Goal: Transaction & Acquisition: Purchase product/service

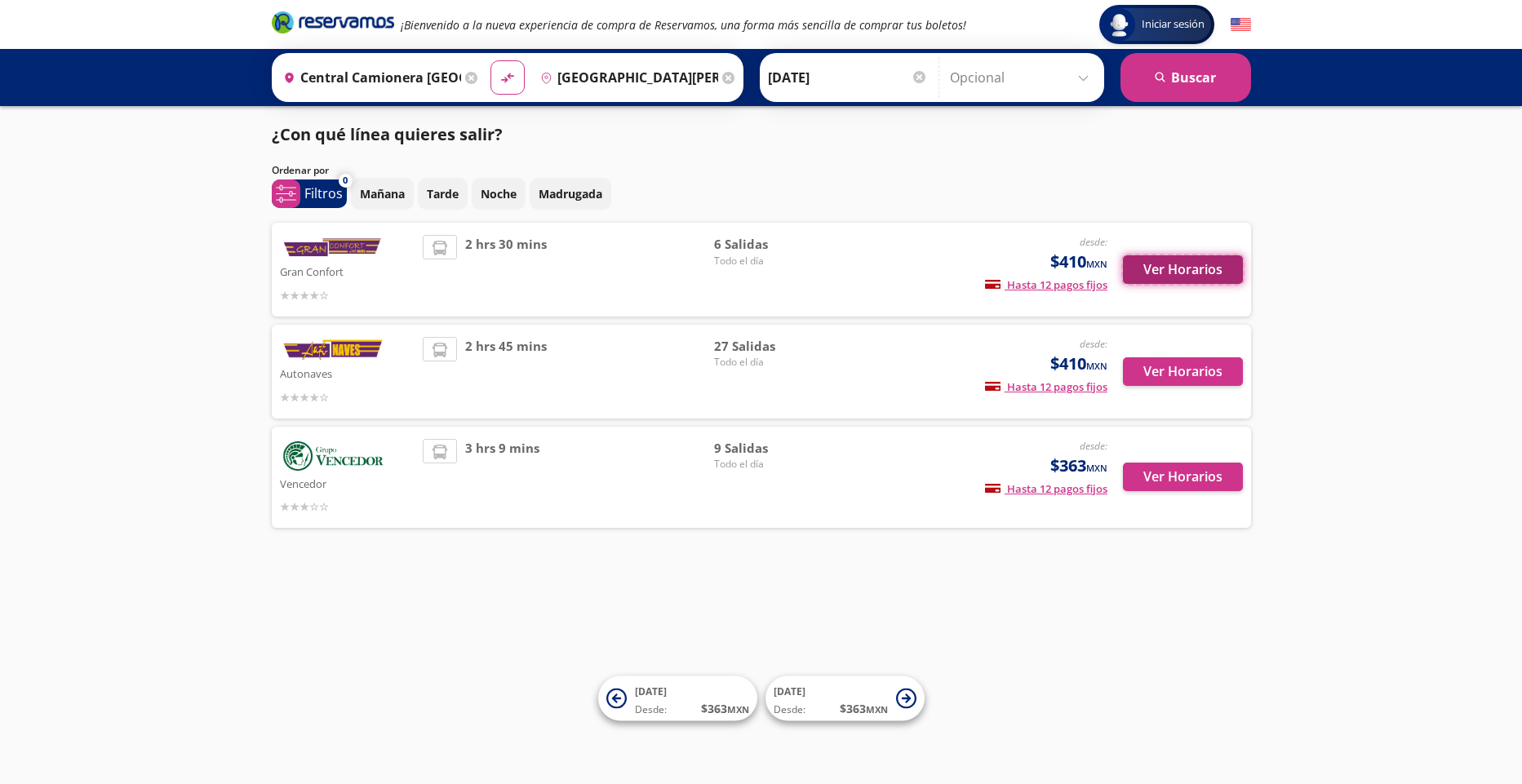
click at [1164, 266] on button "Ver Horarios" at bounding box center [1182, 270] width 120 height 29
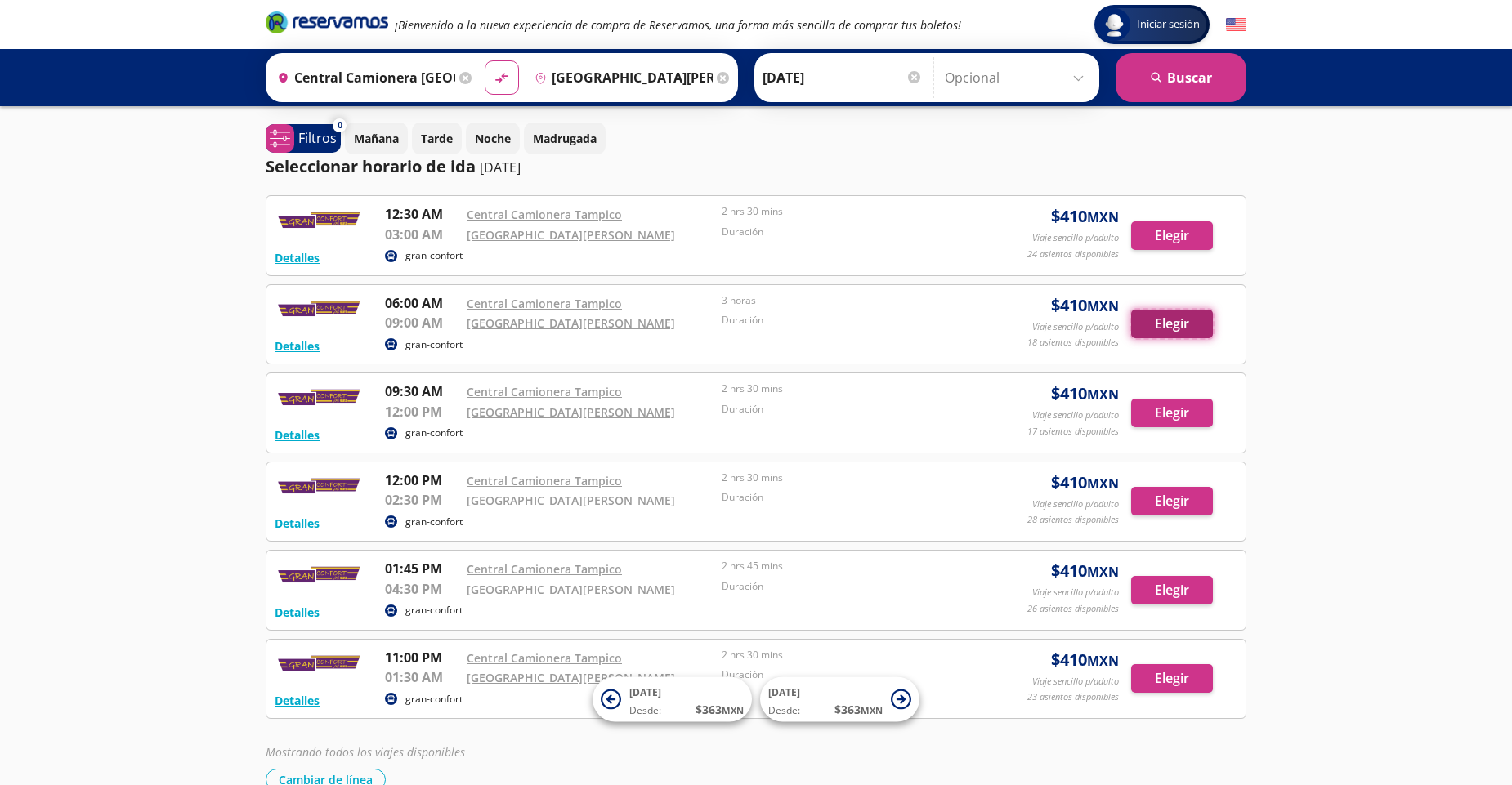
click at [1159, 326] on button "Elegir" at bounding box center [1172, 324] width 81 height 29
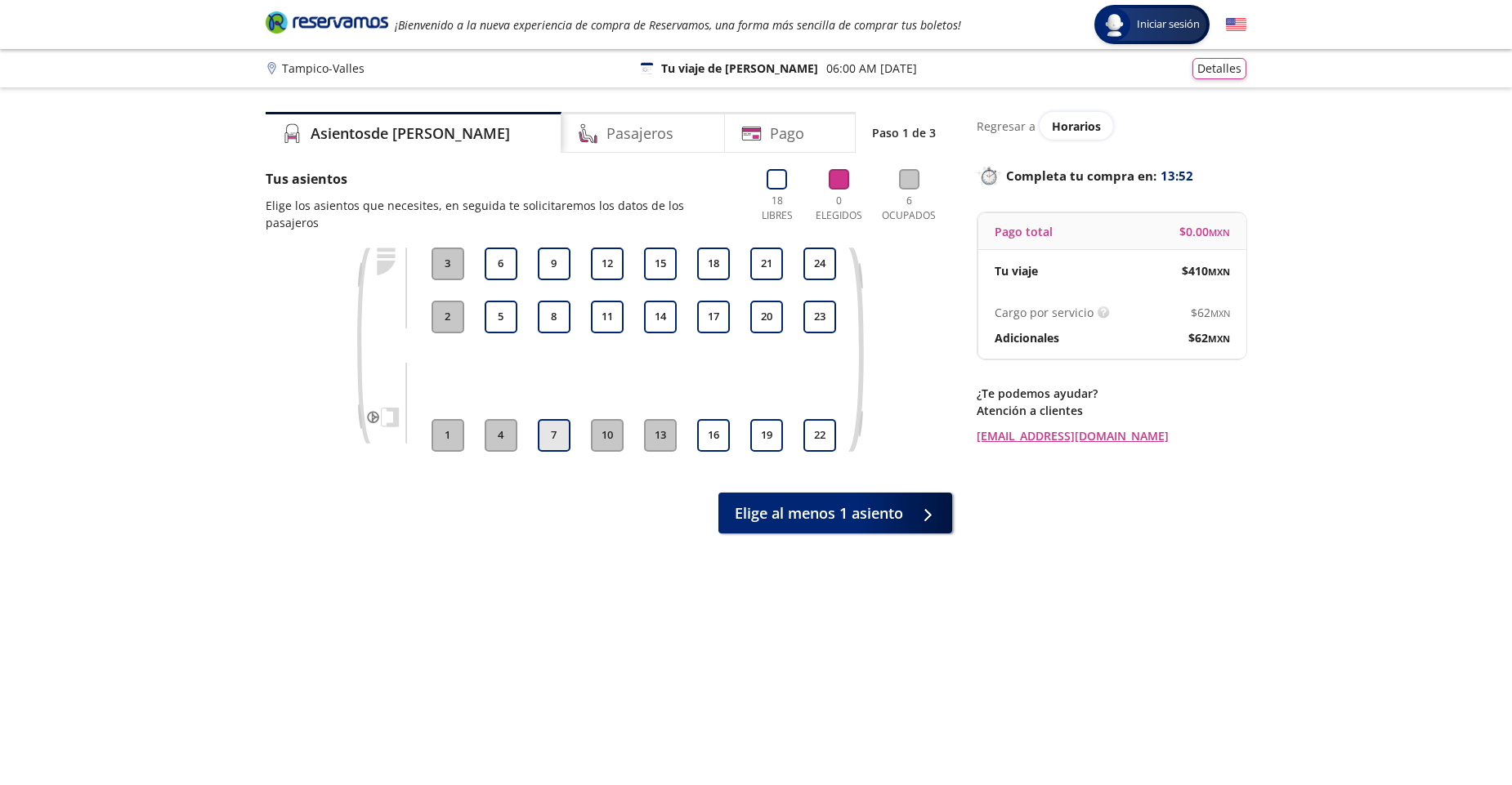
click at [546, 422] on button "7" at bounding box center [554, 436] width 33 height 33
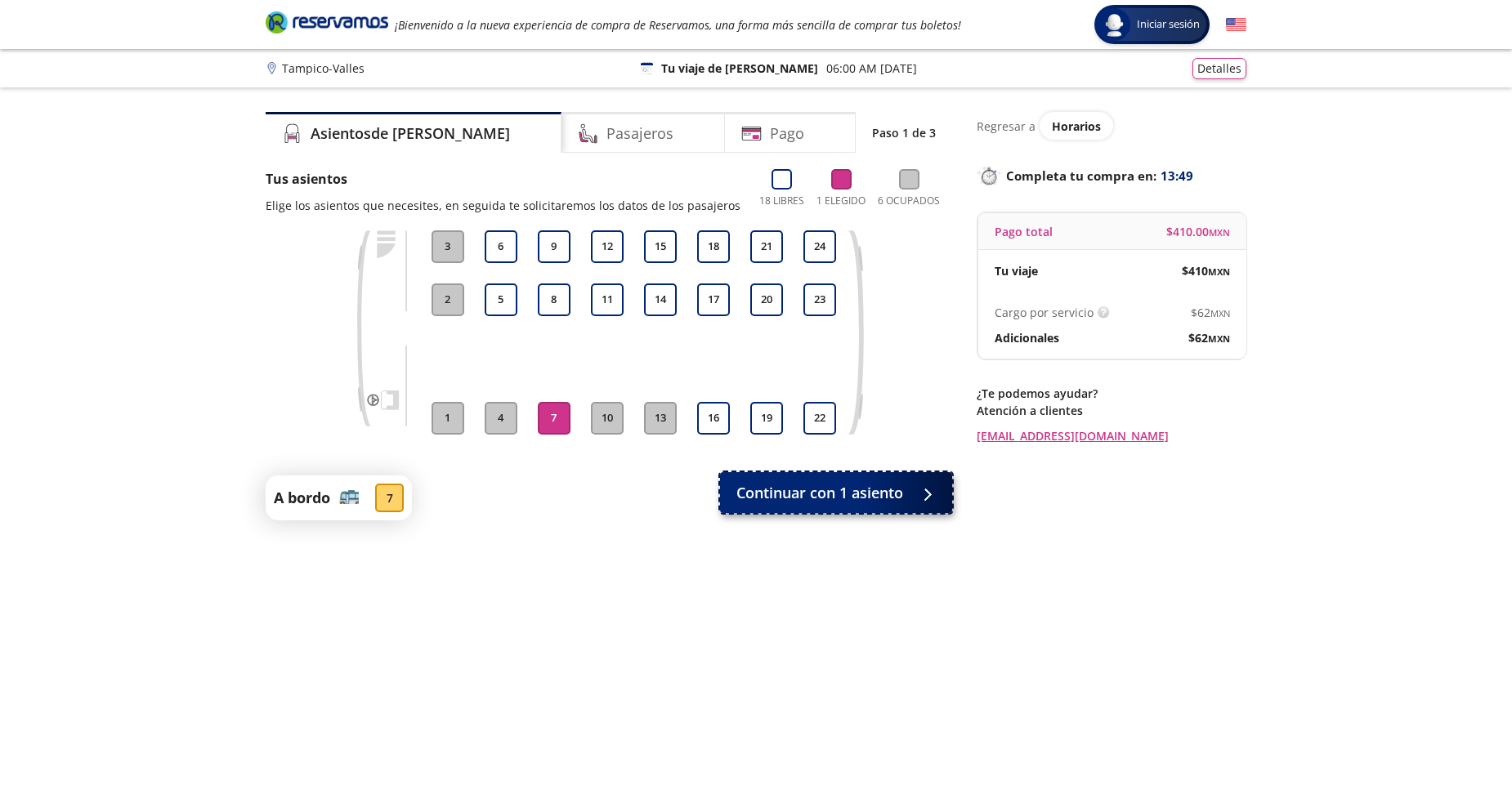
click at [904, 498] on button "Continuar con 1 asiento" at bounding box center [836, 492] width 232 height 41
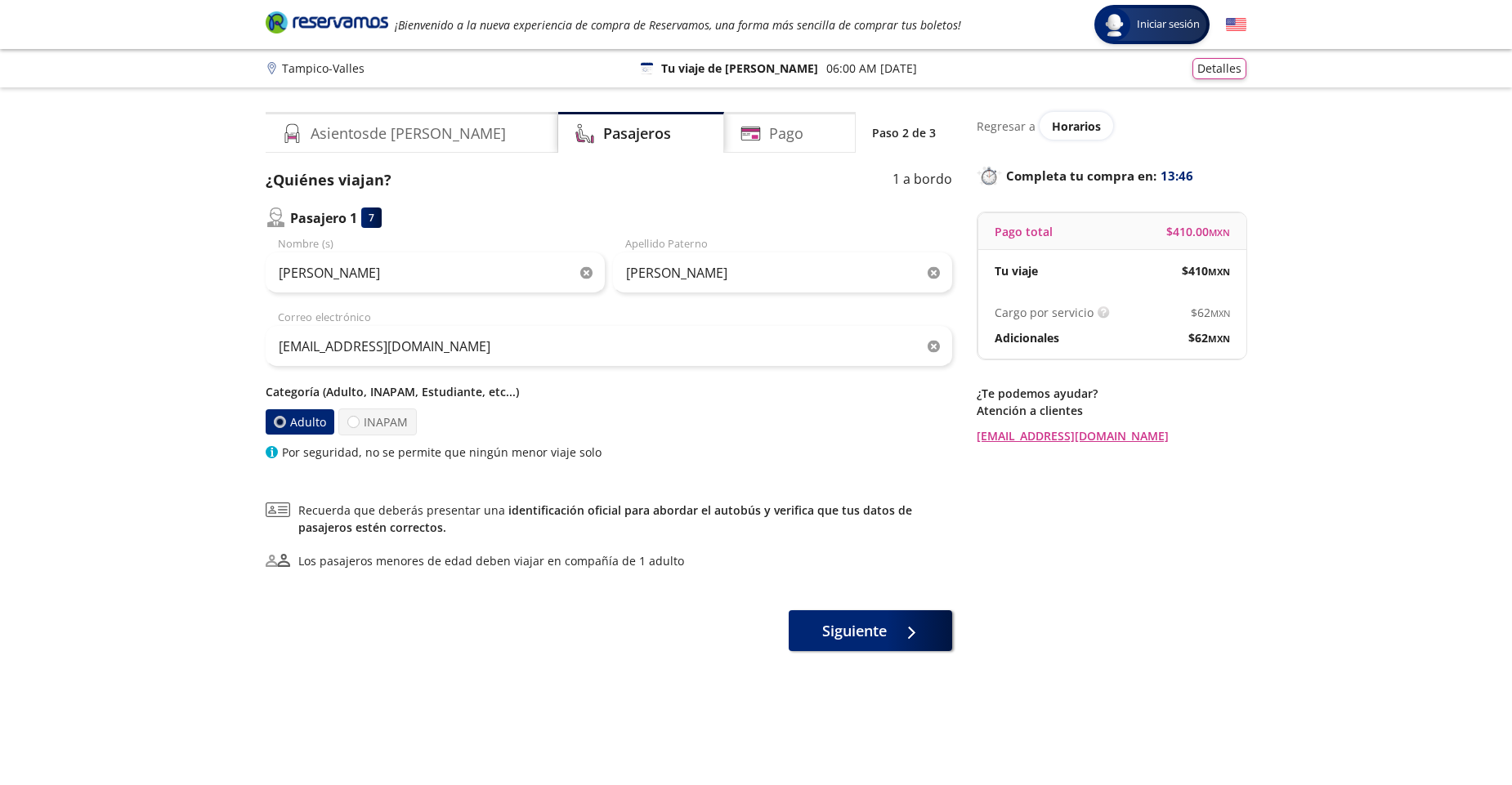
click at [585, 274] on icon "button" at bounding box center [587, 273] width 13 height 13
click at [581, 267] on button "button" at bounding box center [587, 273] width 13 height 13
click at [472, 282] on input "Nombre (s)" at bounding box center [435, 272] width 339 height 41
type input "[PERSON_NAME]"
click at [673, 264] on input "[PERSON_NAME]" at bounding box center [782, 272] width 339 height 41
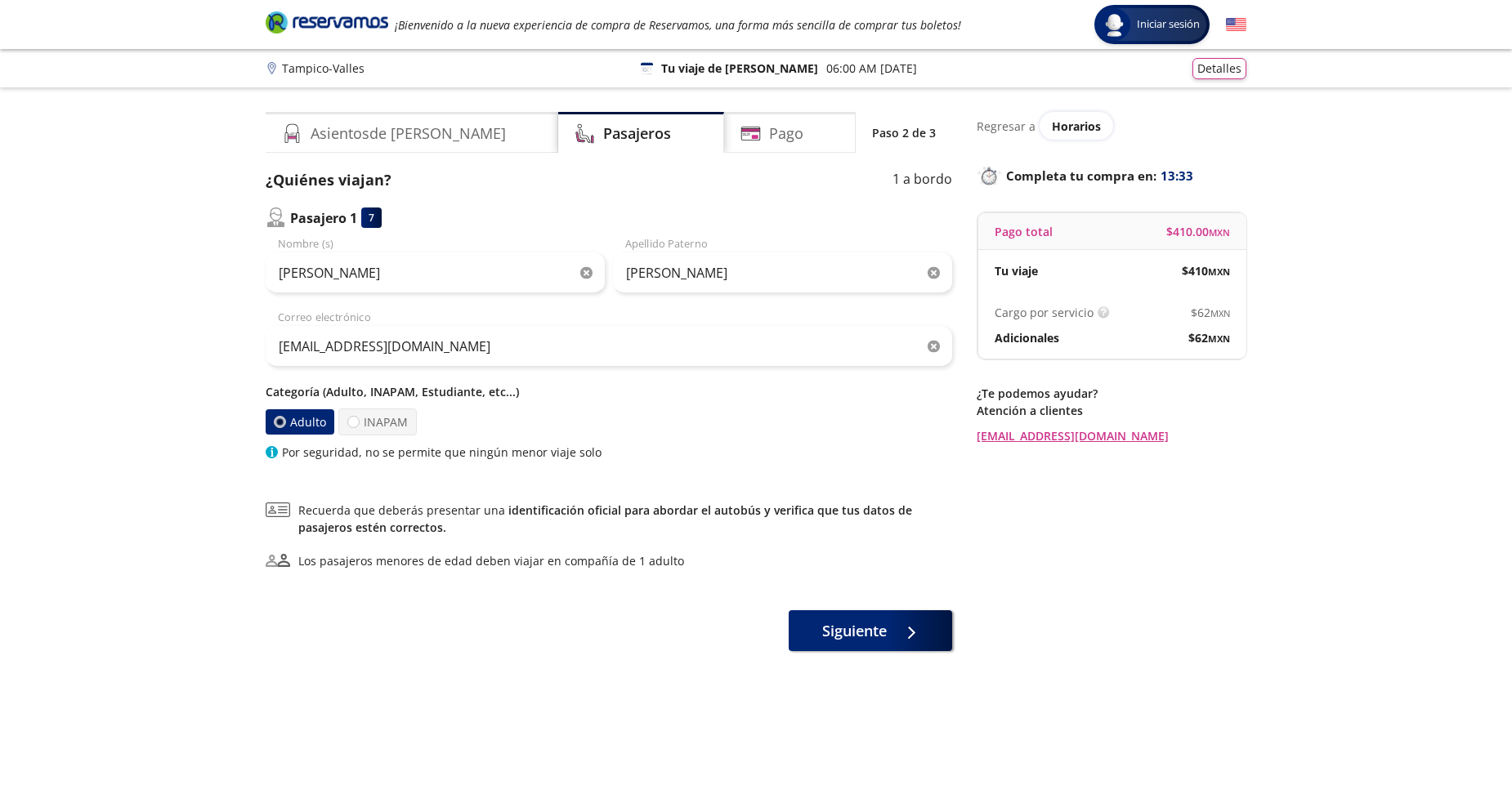
click at [934, 276] on icon "button" at bounding box center [934, 273] width 13 height 13
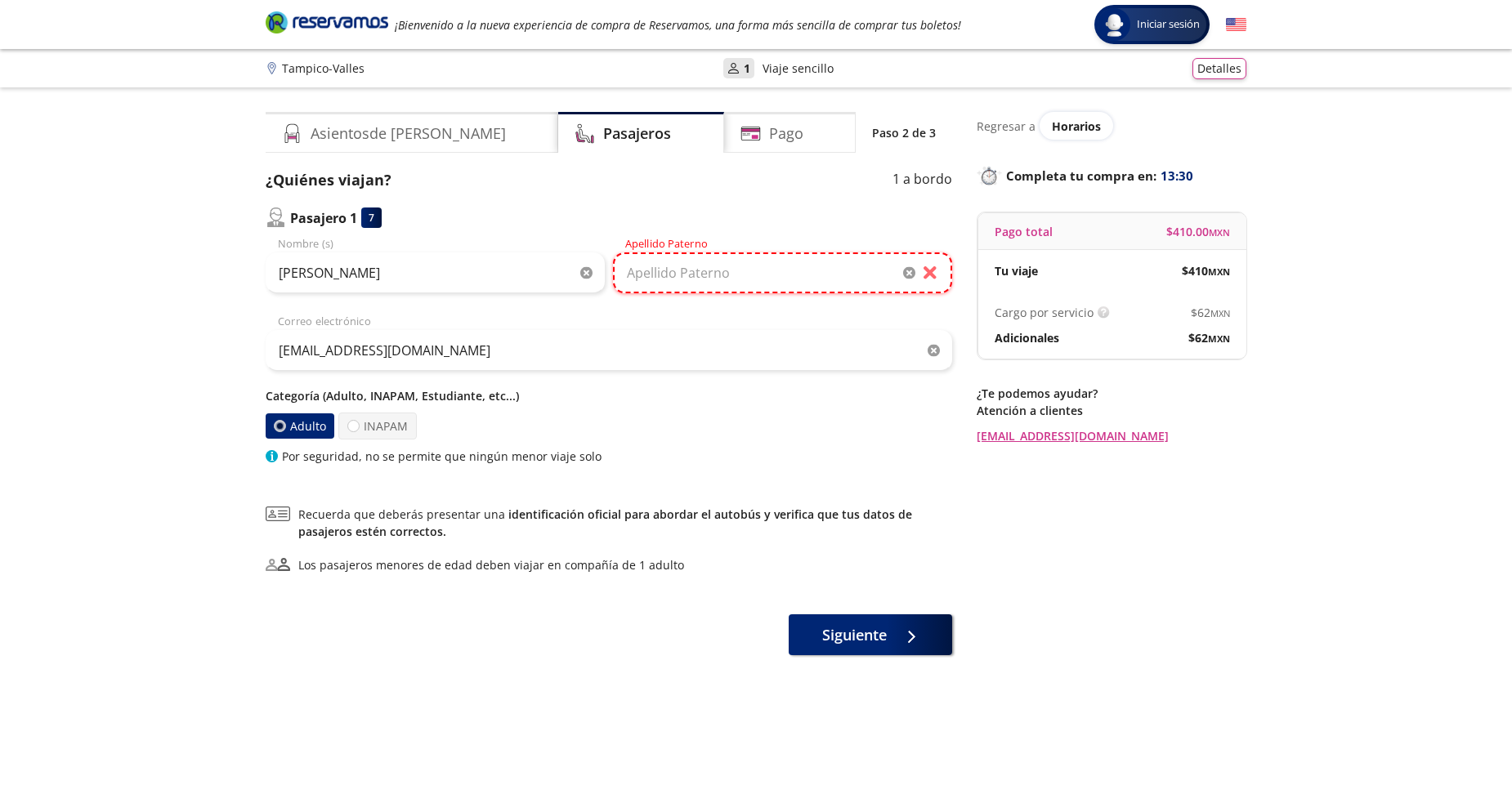
click at [889, 281] on input "Apellido Paterno" at bounding box center [782, 272] width 339 height 41
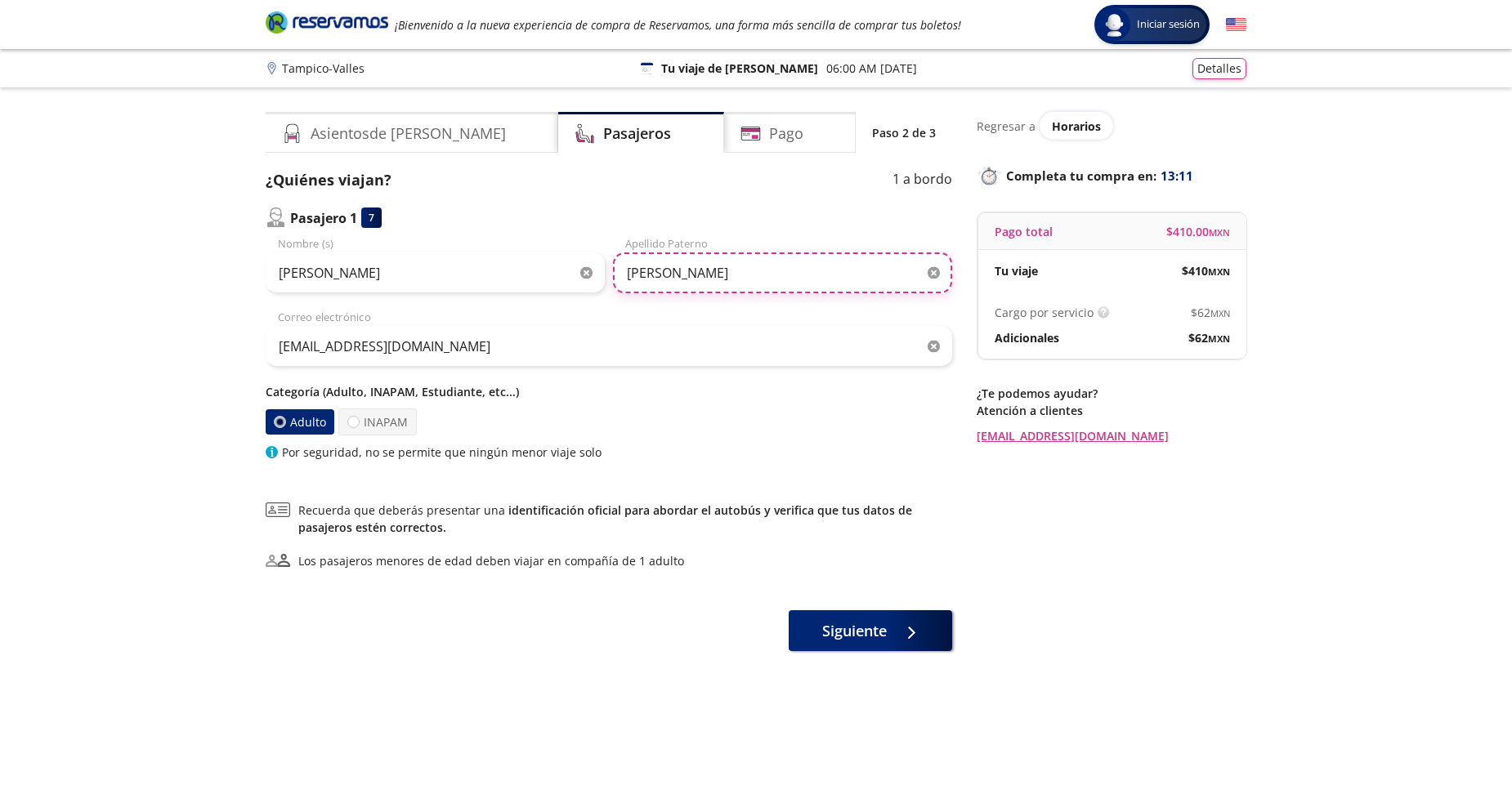
type input "[PERSON_NAME]"
click at [938, 349] on icon "button" at bounding box center [934, 347] width 13 height 13
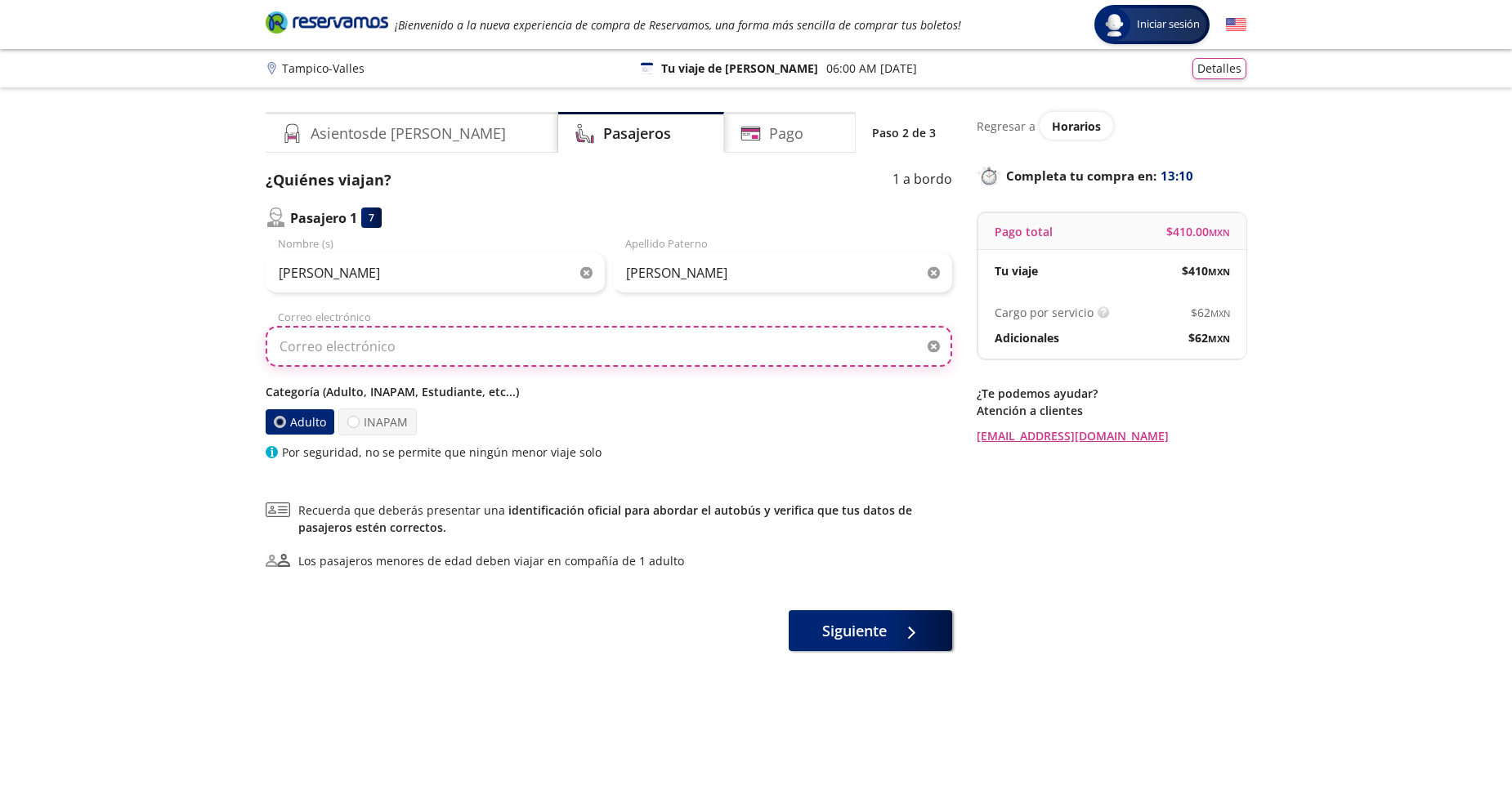
click at [387, 344] on input "Correo electrónico" at bounding box center [609, 346] width 686 height 41
type input "[EMAIL_ADDRESS][DOMAIN_NAME]"
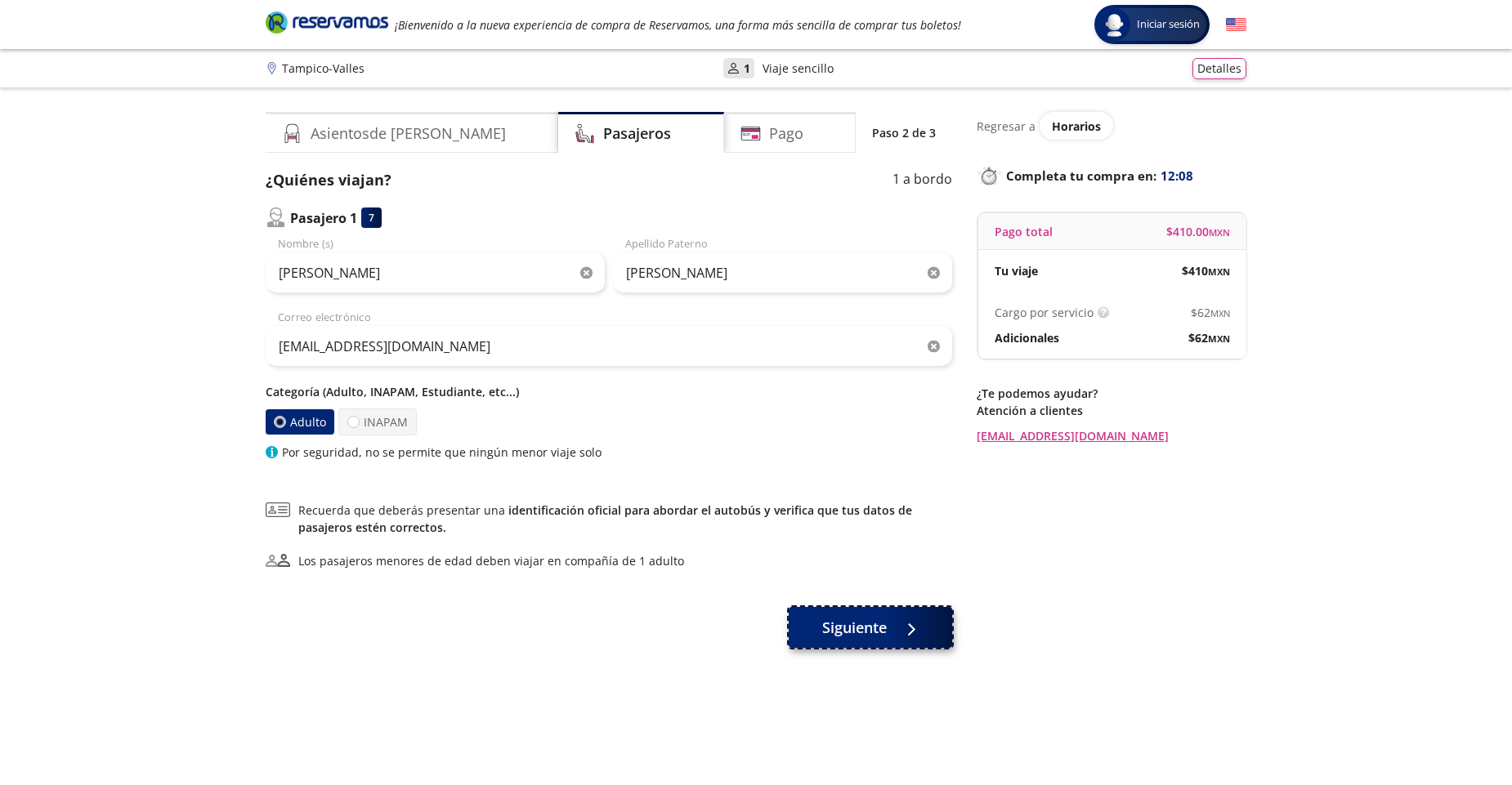
click at [869, 638] on span "Siguiente" at bounding box center [854, 628] width 64 height 22
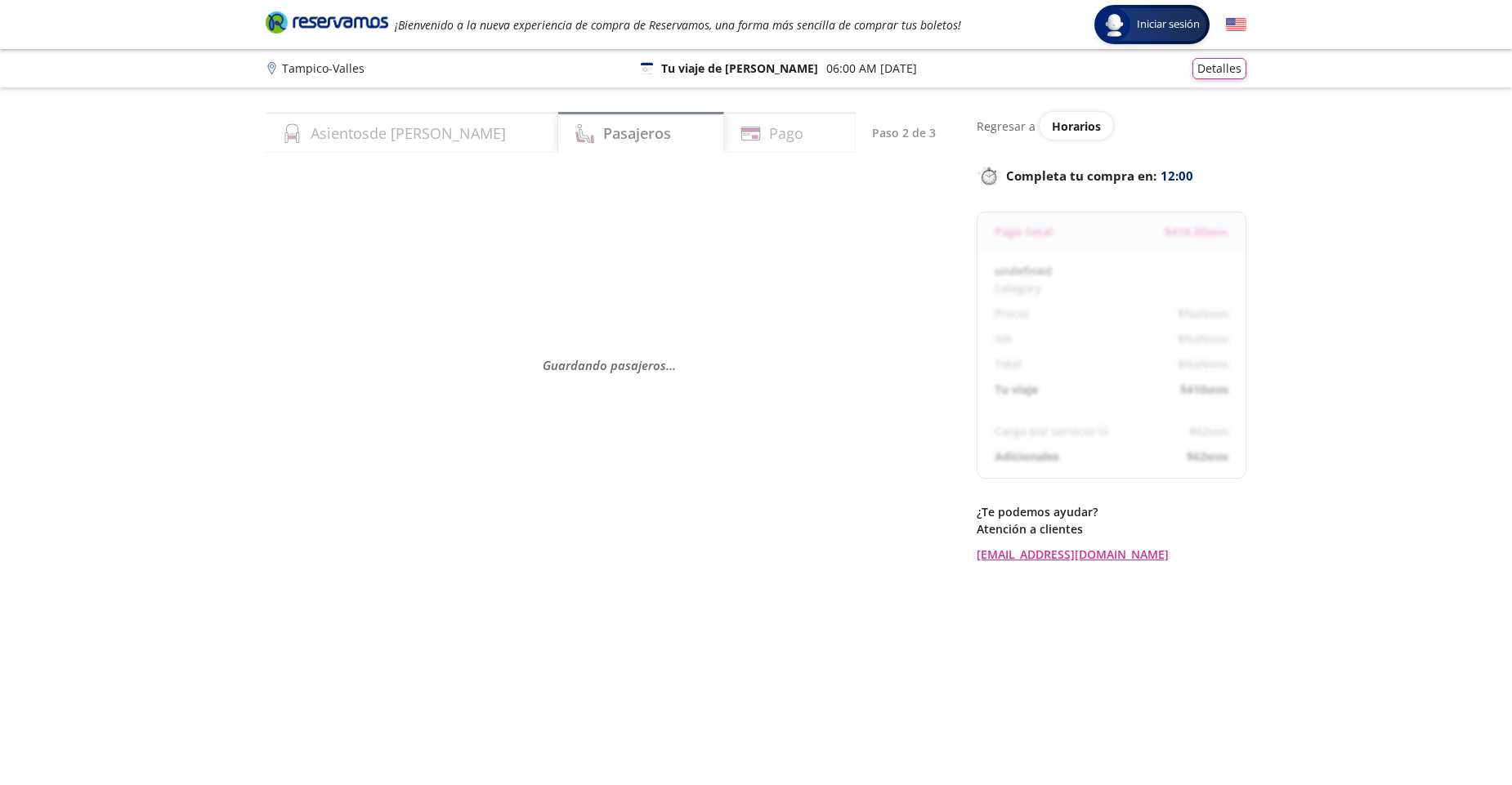
select select "MX"
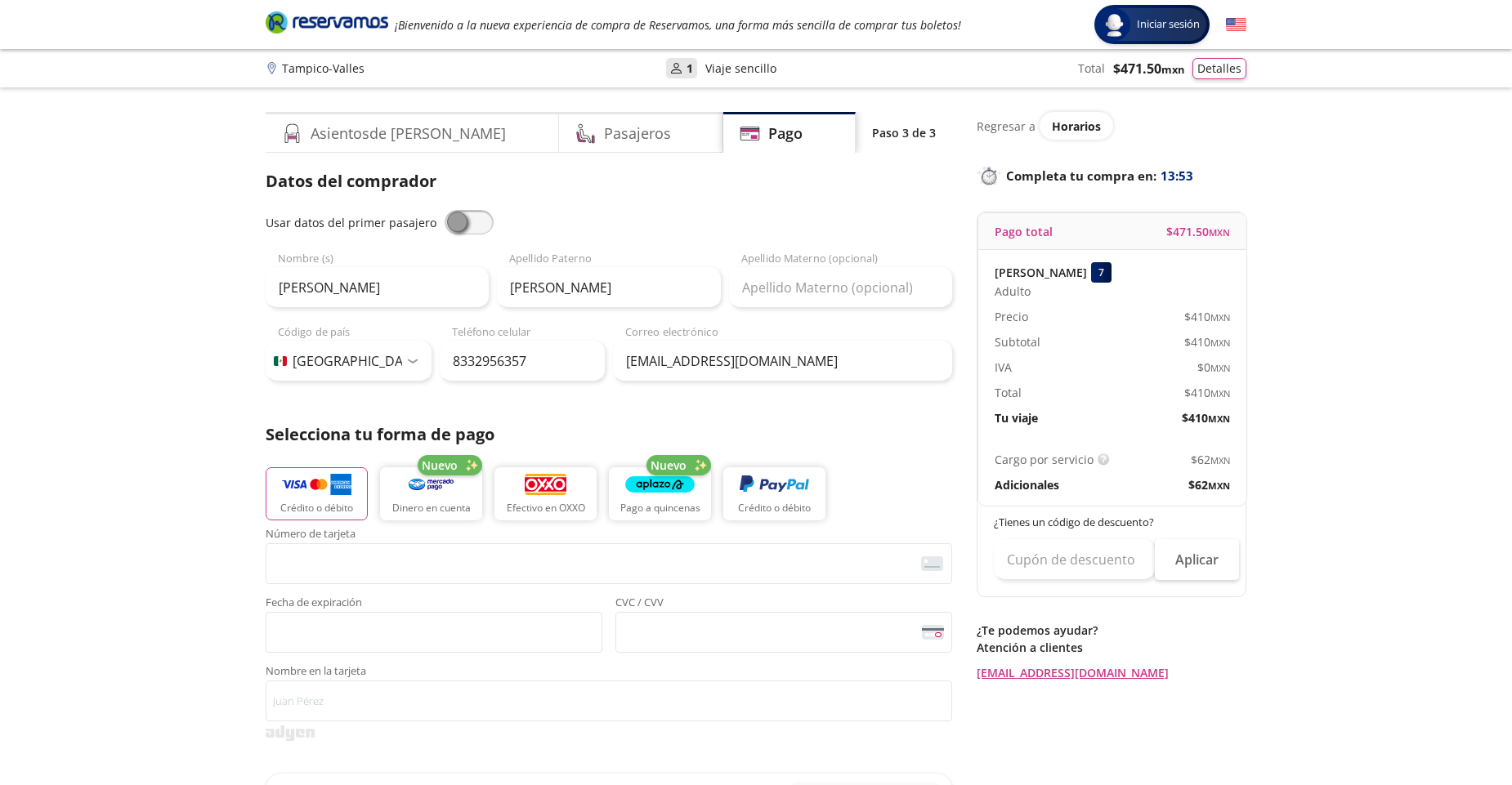
drag, startPoint x: 446, startPoint y: 222, endPoint x: 492, endPoint y: 222, distance: 46.0
click at [492, 222] on div "Usar datos del primer pasajero" at bounding box center [609, 222] width 686 height 24
click at [471, 224] on span at bounding box center [469, 222] width 49 height 24
click at [445, 210] on input "checkbox" at bounding box center [445, 210] width 0 height 0
type input "[PERSON_NAME]"
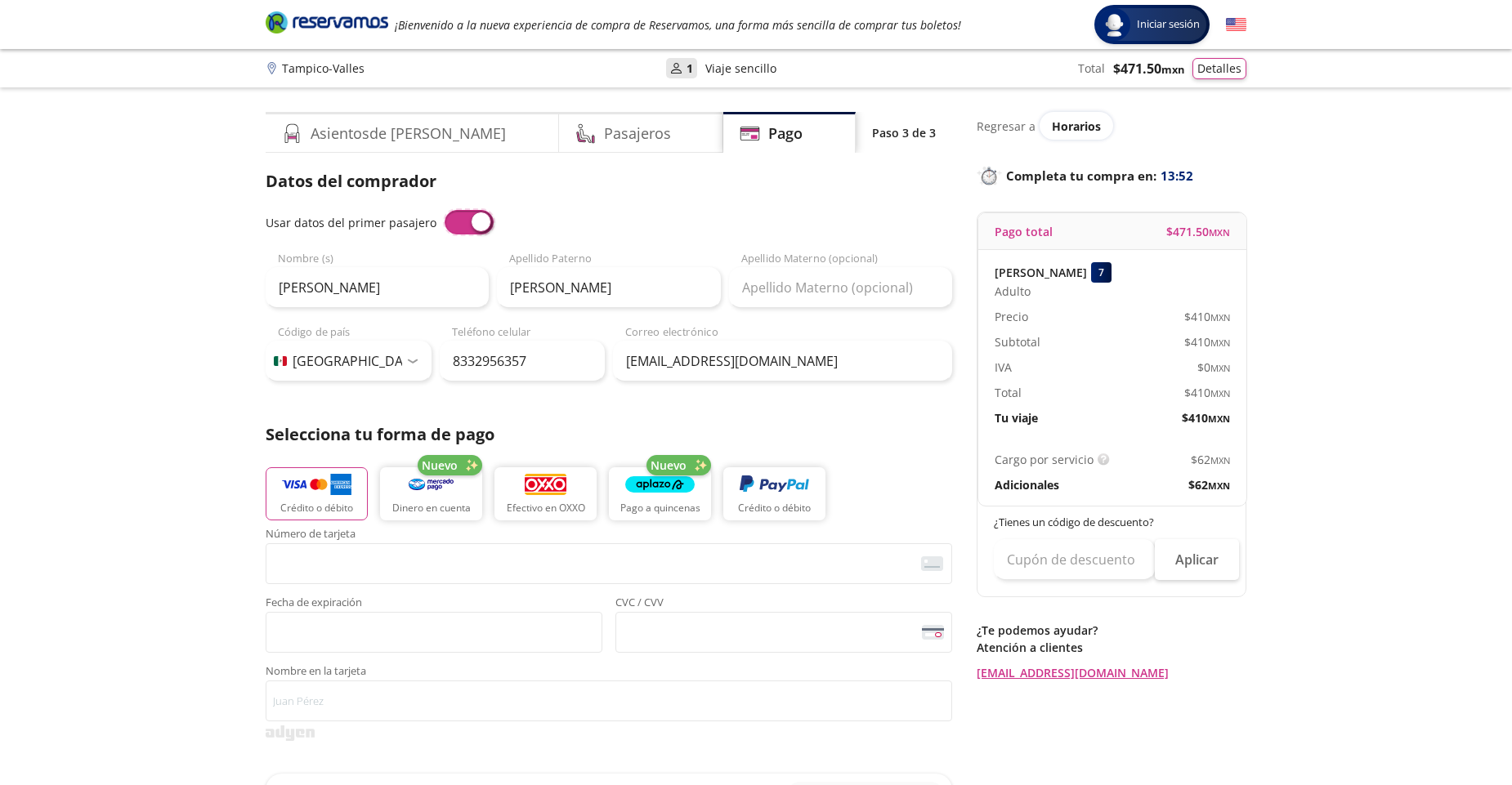
type input "[PERSON_NAME]"
type input "[EMAIL_ADDRESS][DOMAIN_NAME]"
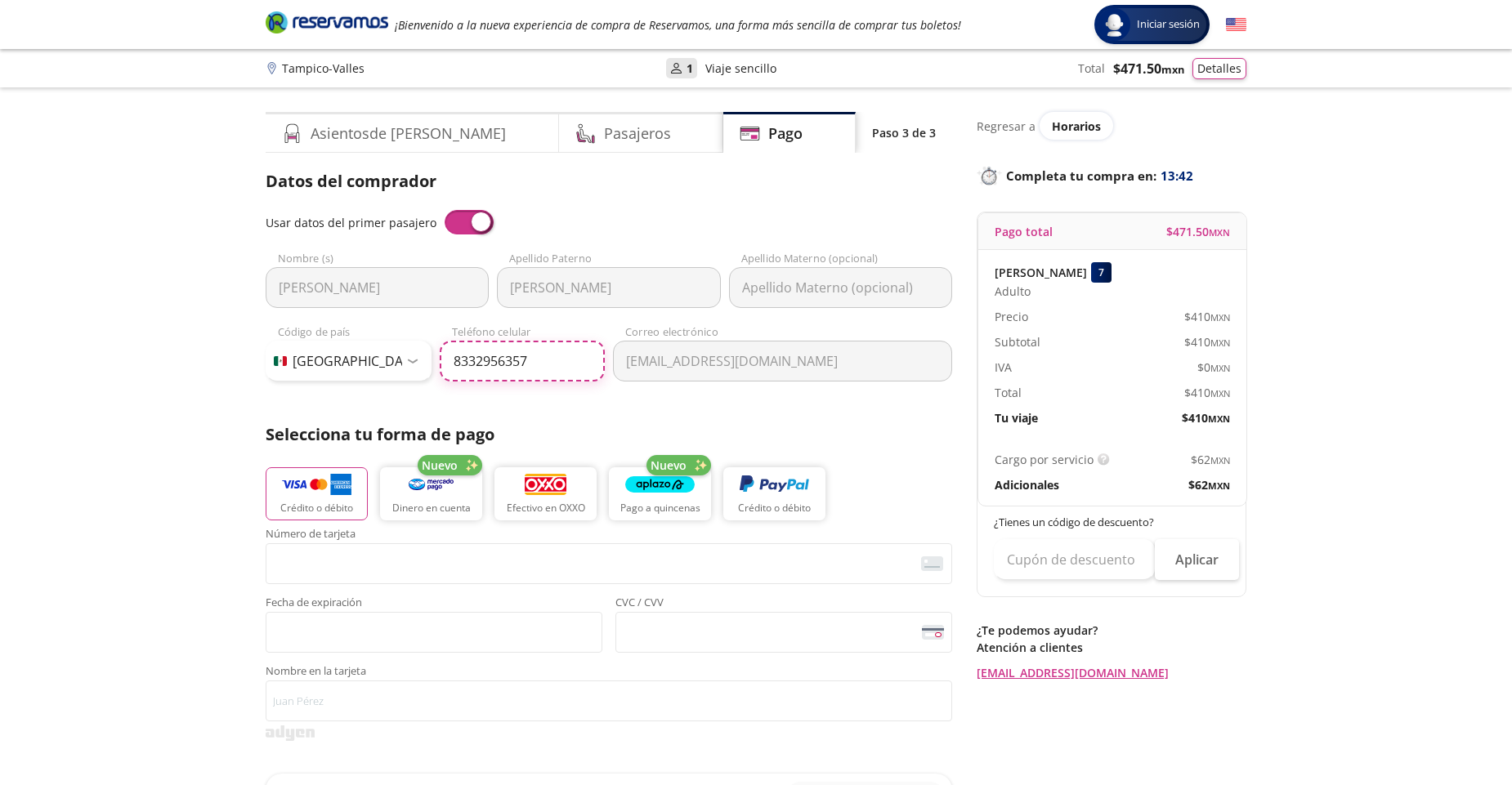
drag, startPoint x: 532, startPoint y: 364, endPoint x: 447, endPoint y: 378, distance: 86.1
click at [447, 378] on input "8332956357" at bounding box center [522, 361] width 165 height 41
type input "8"
click at [460, 364] on input "[PHONE_NUMBER]" at bounding box center [522, 361] width 165 height 41
drag, startPoint x: 463, startPoint y: 361, endPoint x: 471, endPoint y: 360, distance: 8.1
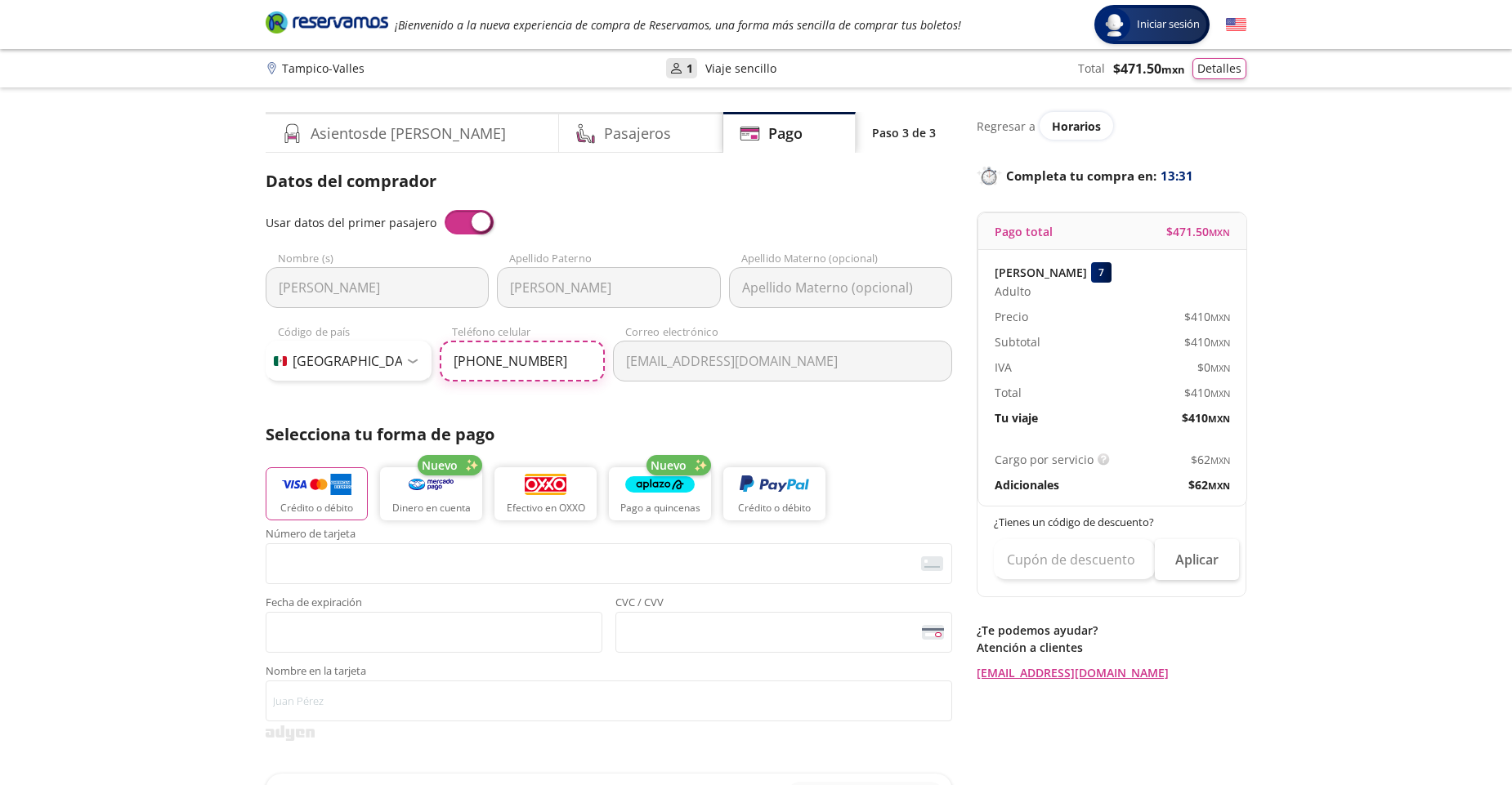
click at [466, 361] on input "[PHONE_NUMBER]" at bounding box center [522, 361] width 165 height 41
click at [477, 358] on input "[PHONE_NUMBER]" at bounding box center [522, 361] width 165 height 41
click at [489, 358] on input "[PHONE_NUMBER]" at bounding box center [522, 361] width 165 height 41
click at [508, 358] on input "[PHONE_NUMBER]" at bounding box center [522, 361] width 165 height 41
click at [520, 355] on input "[PHONE_NUMBER]" at bounding box center [522, 361] width 165 height 41
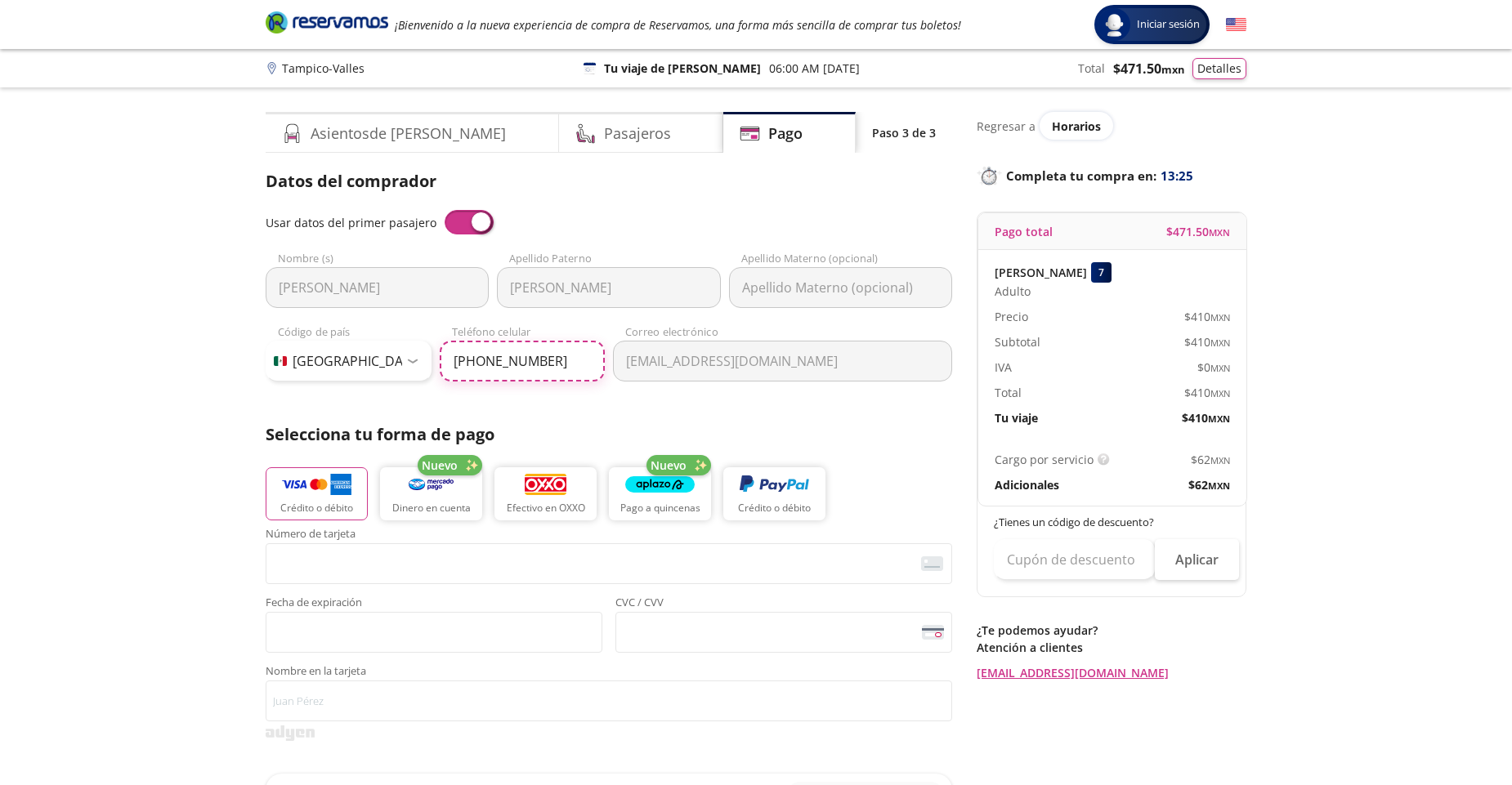
click at [530, 356] on input "[PHONE_NUMBER]" at bounding box center [522, 361] width 165 height 41
type input "[PHONE_NUMBER]"
click at [450, 222] on span at bounding box center [469, 222] width 49 height 24
click at [445, 210] on input "checkbox" at bounding box center [445, 210] width 0 height 0
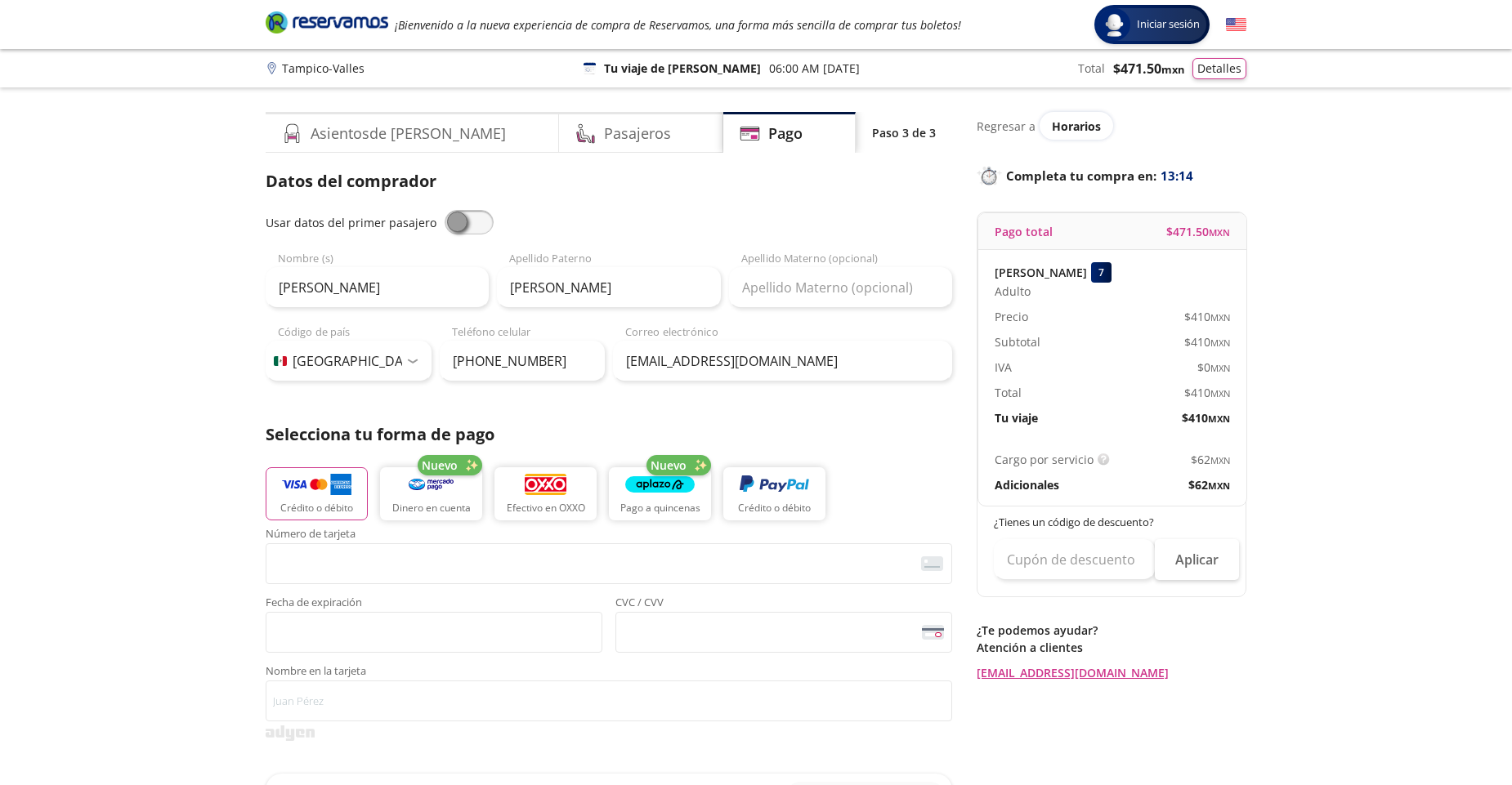
click at [471, 224] on span at bounding box center [469, 222] width 49 height 24
click at [445, 210] on input "checkbox" at bounding box center [445, 210] width 0 height 0
click at [445, 223] on span at bounding box center [469, 222] width 49 height 24
click at [445, 210] on input "checkbox" at bounding box center [445, 210] width 0 height 0
click at [466, 223] on span at bounding box center [469, 222] width 49 height 24
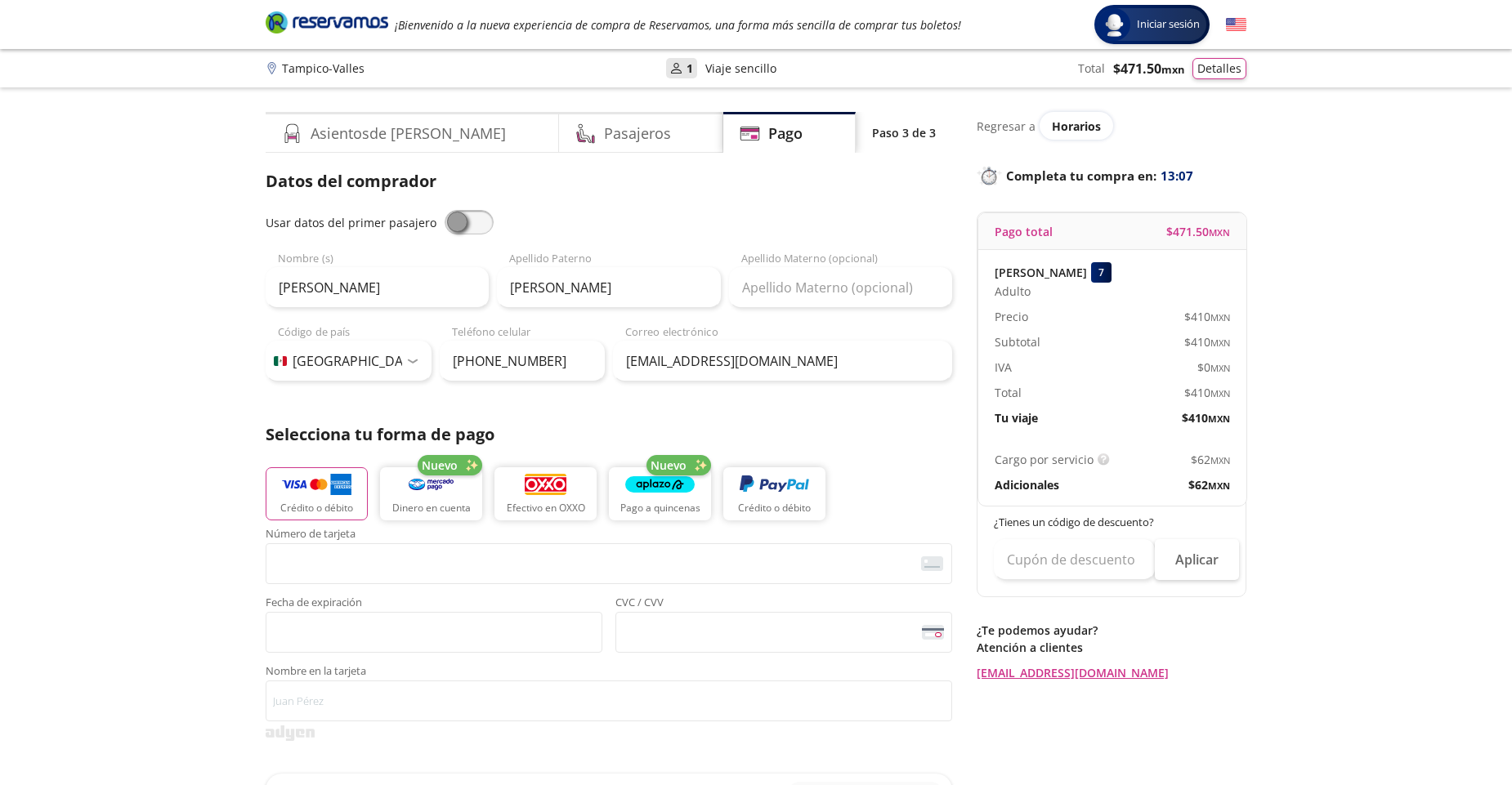
click at [445, 210] on input "checkbox" at bounding box center [445, 210] width 0 height 0
click at [459, 228] on span at bounding box center [469, 222] width 49 height 24
click at [445, 210] on input "checkbox" at bounding box center [445, 210] width 0 height 0
click at [373, 289] on input "[PERSON_NAME]" at bounding box center [377, 287] width 223 height 41
click at [408, 288] on input "[PERSON_NAME]" at bounding box center [377, 287] width 223 height 41
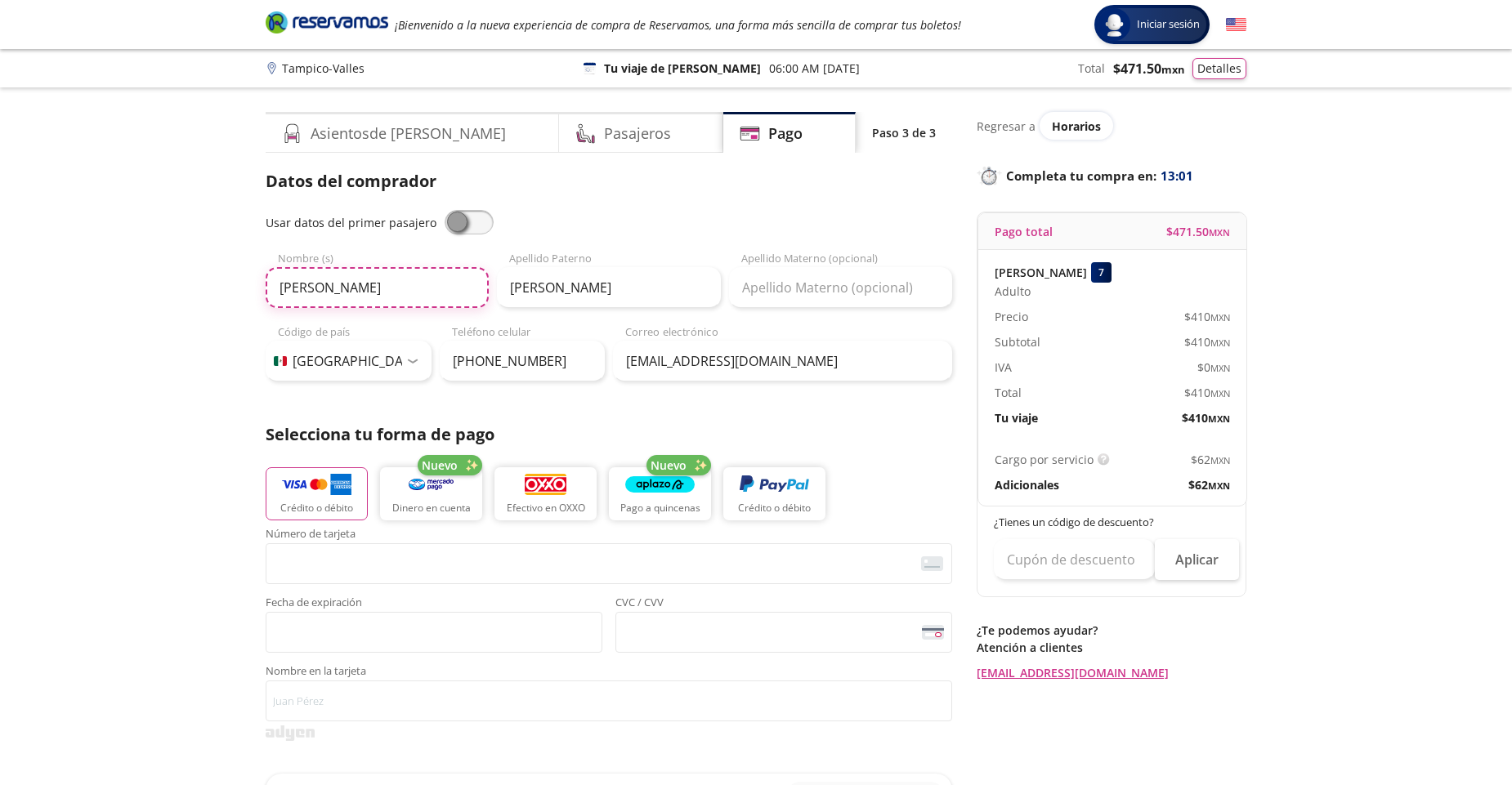
drag, startPoint x: 439, startPoint y: 285, endPoint x: 213, endPoint y: 289, distance: 226.0
click at [213, 289] on div "Group 9 Created with Sketch. Pago Tampico - [PERSON_NAME] Iniciar sesión Inicia…" at bounding box center [756, 676] width 1512 height 1354
type input "[PERSON_NAME]"
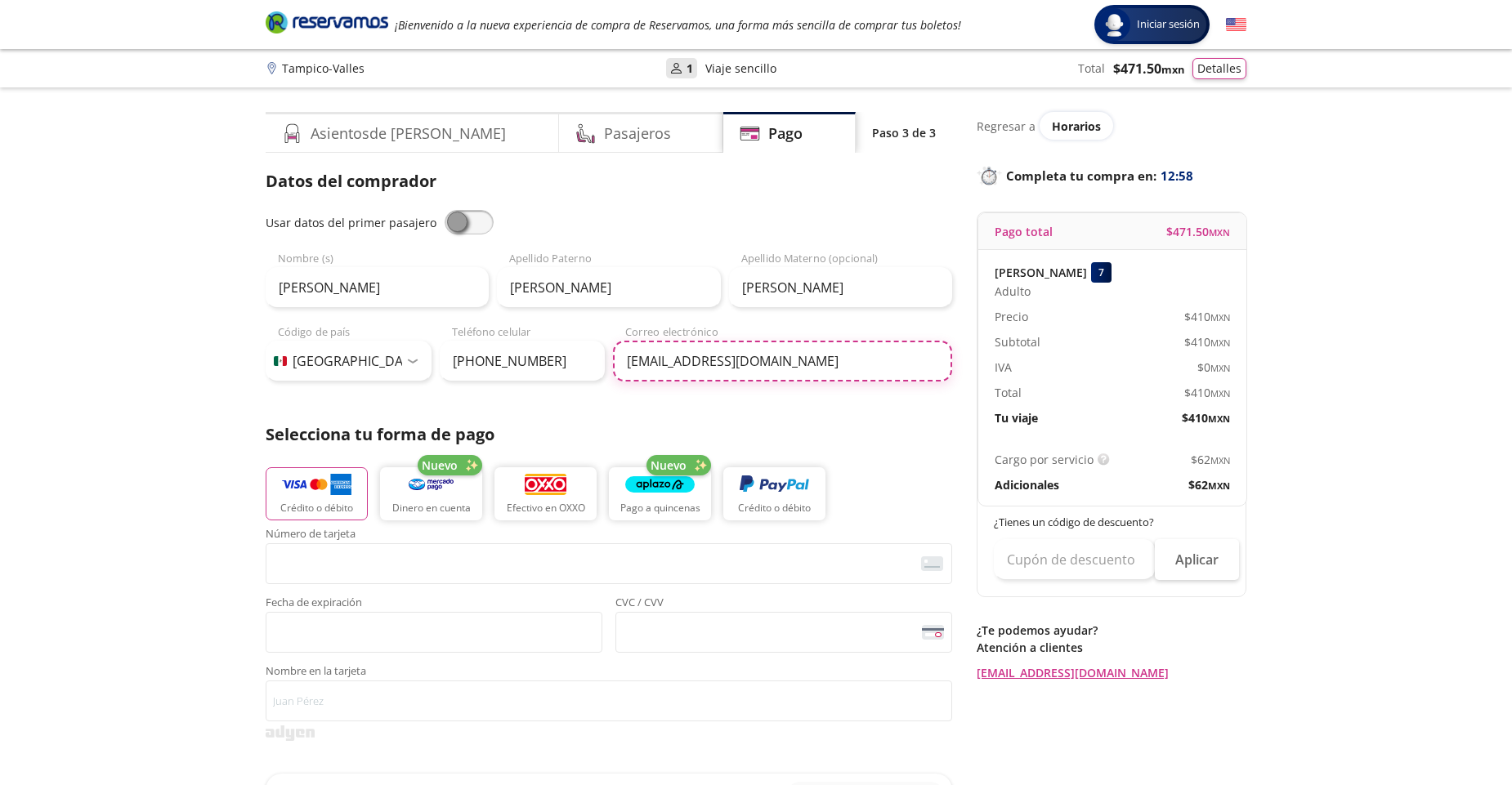
type input "[EMAIL_ADDRESS][DOMAIN_NAME]"
click at [604, 134] on h4 "Pasajeros" at bounding box center [638, 134] width 67 height 22
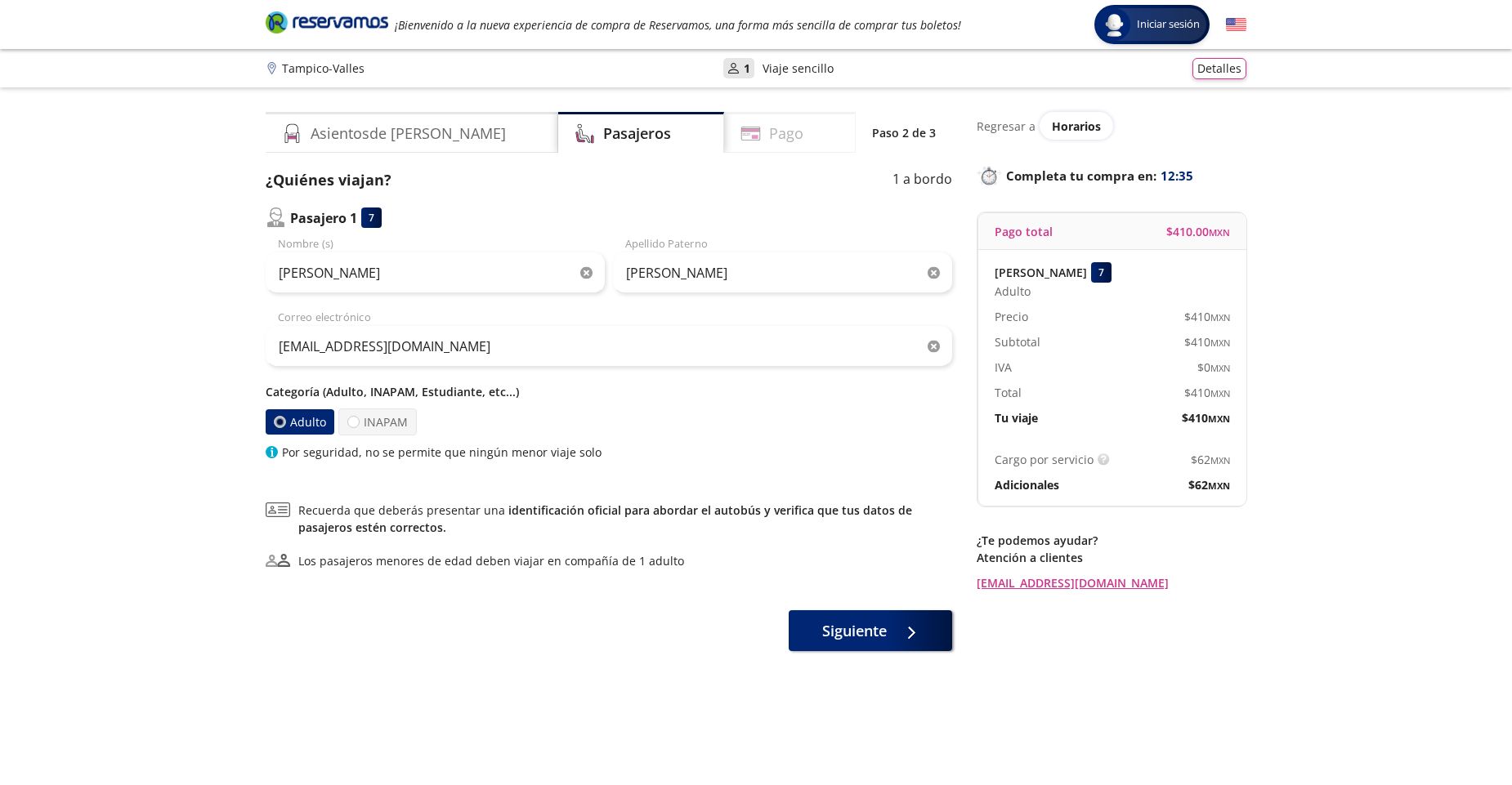
click at [780, 144] on div "Pago" at bounding box center [789, 132] width 131 height 41
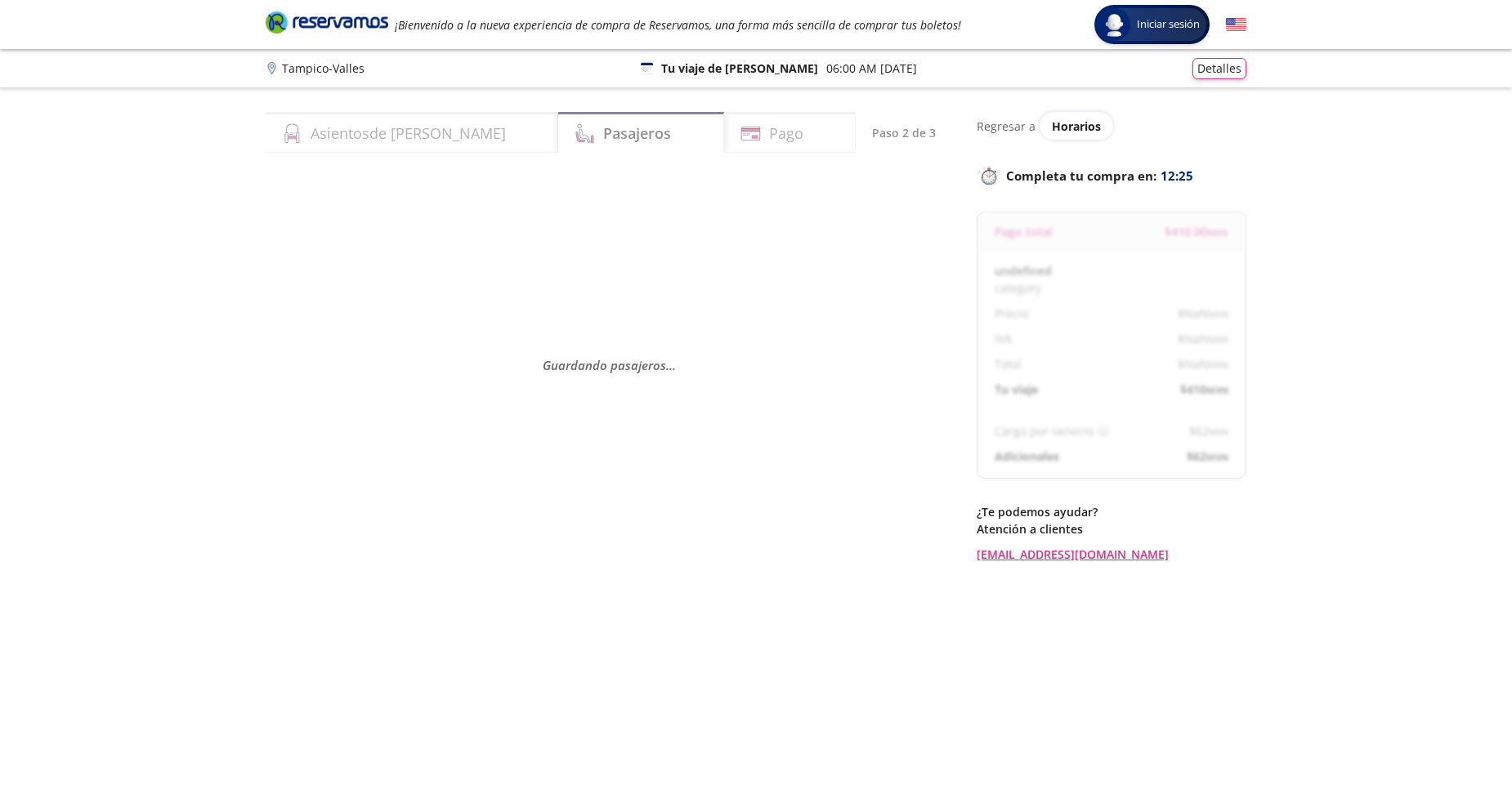
select select "MX"
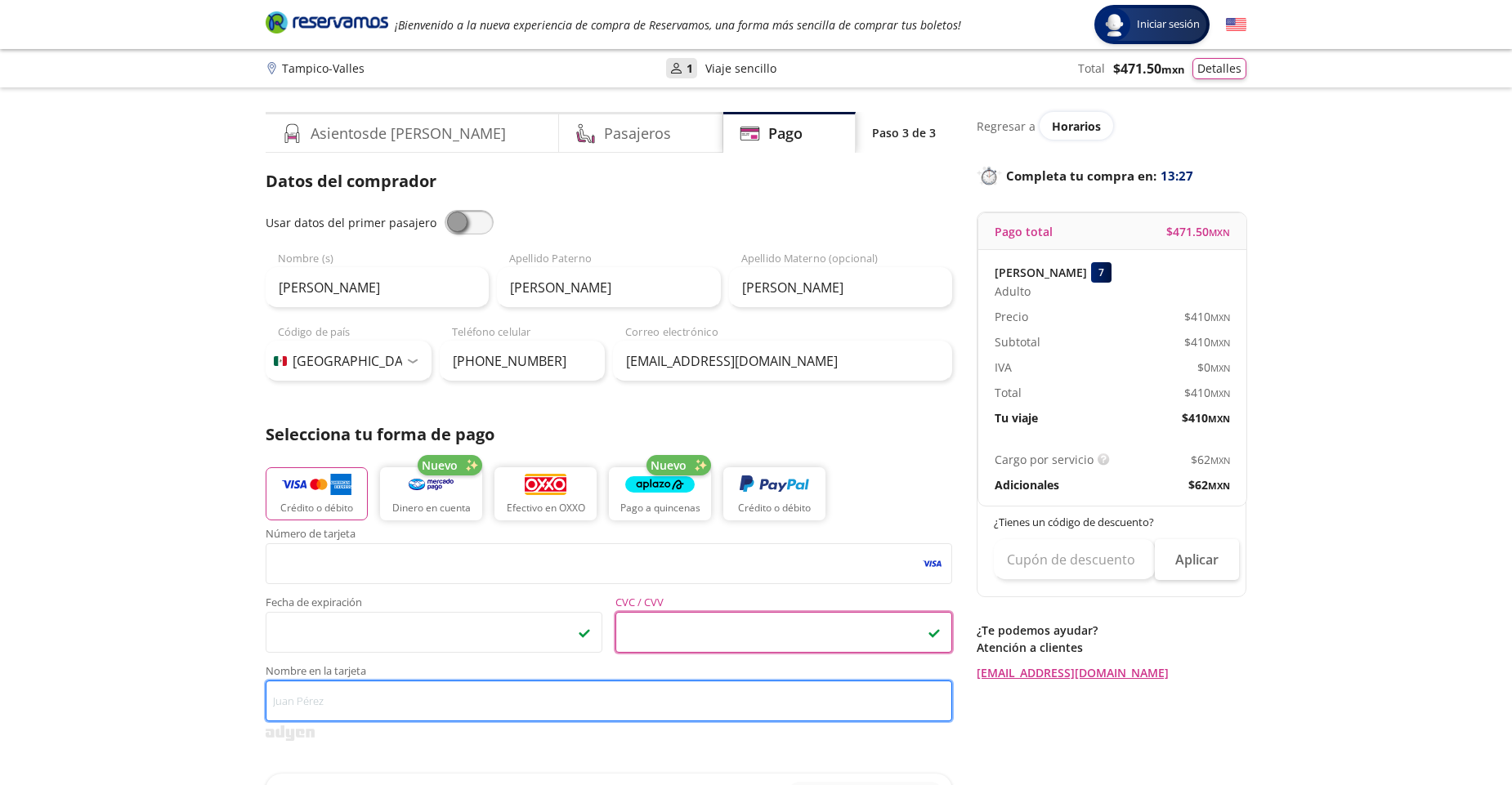
click at [408, 708] on input "Nombre en la tarjeta" at bounding box center [609, 701] width 686 height 41
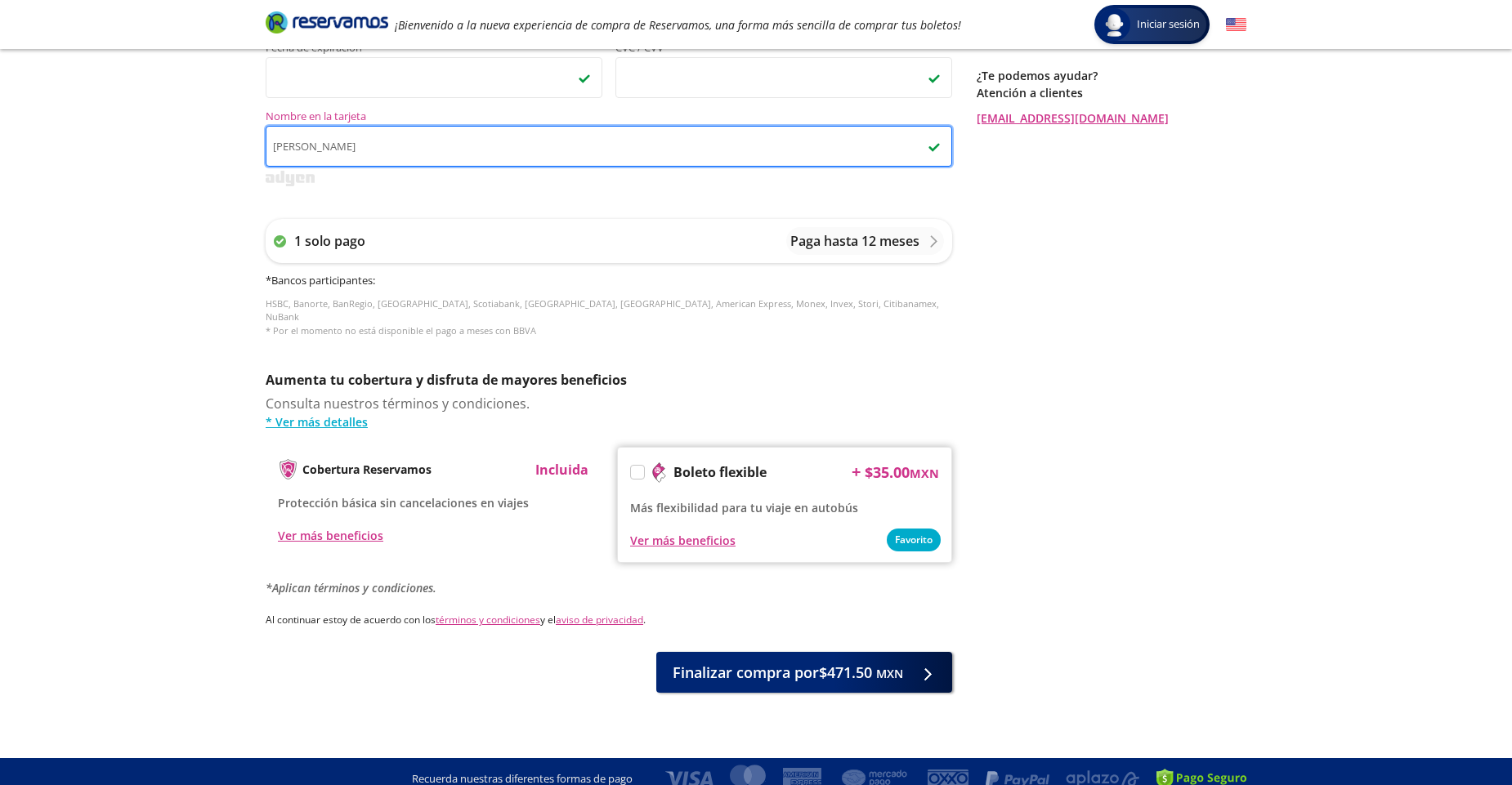
scroll to position [555, 0]
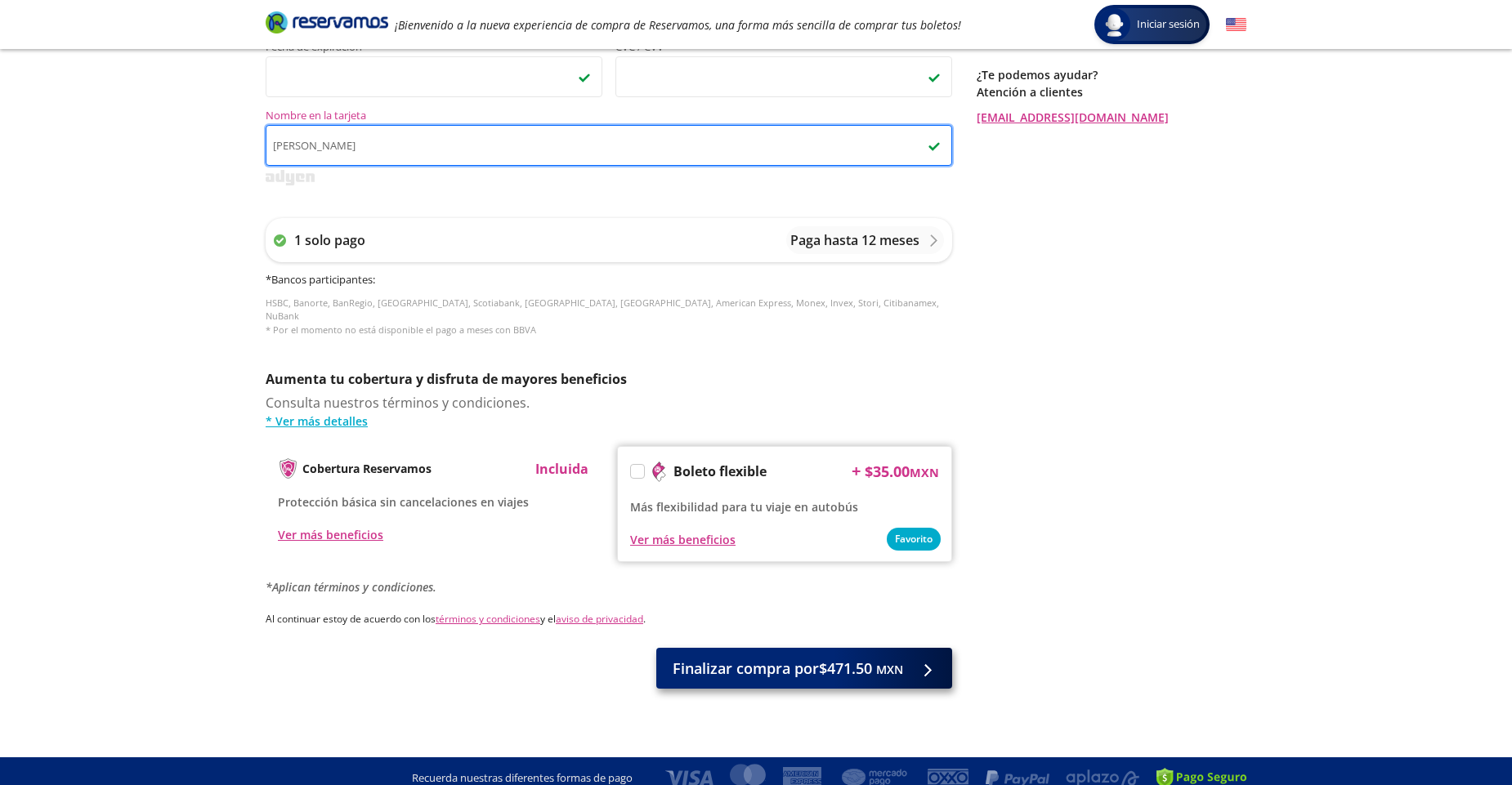
type input "[PERSON_NAME]"
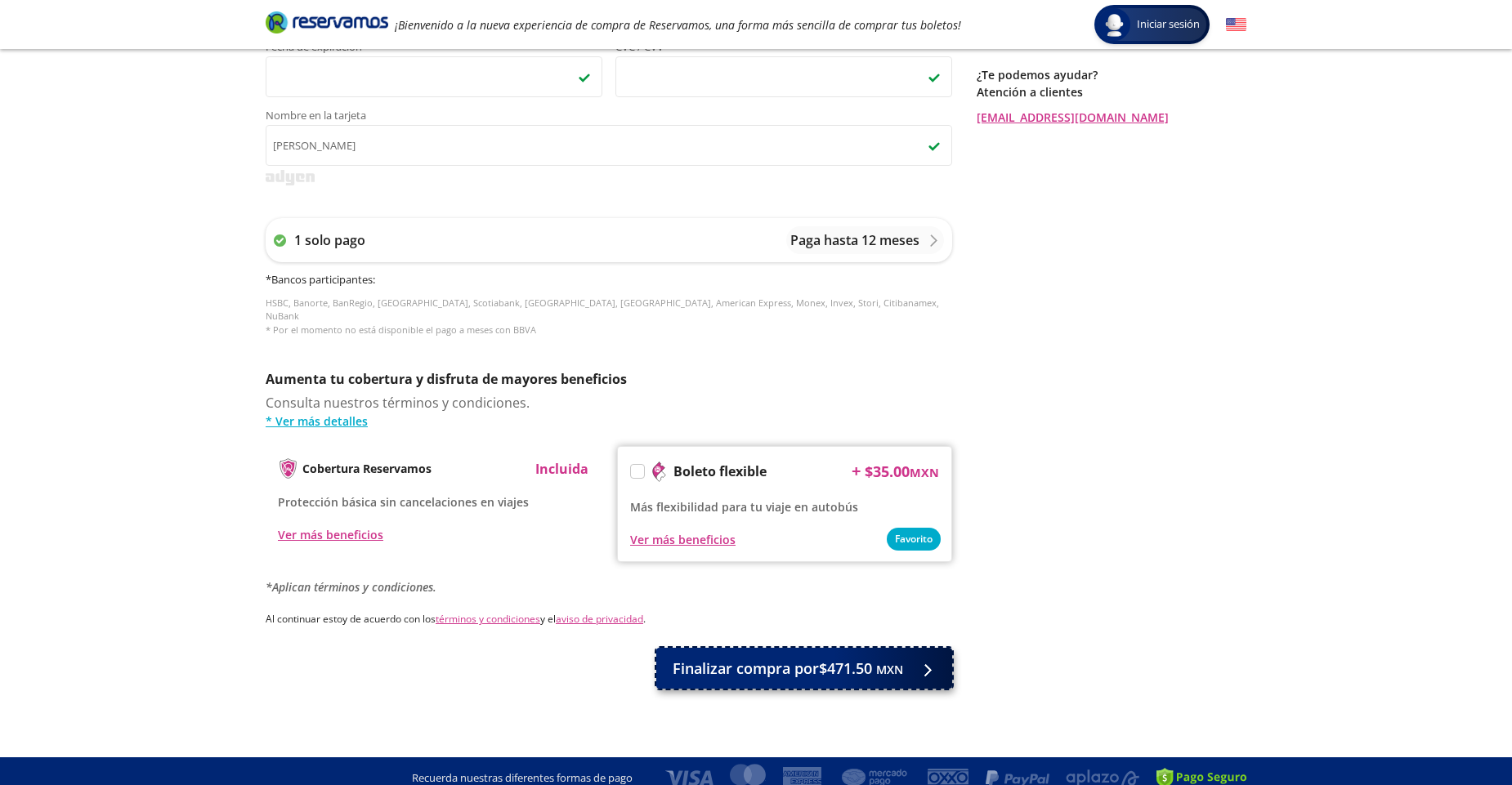
click at [807, 657] on span "Finalizar compra por $471.50 MXN" at bounding box center [788, 668] width 231 height 22
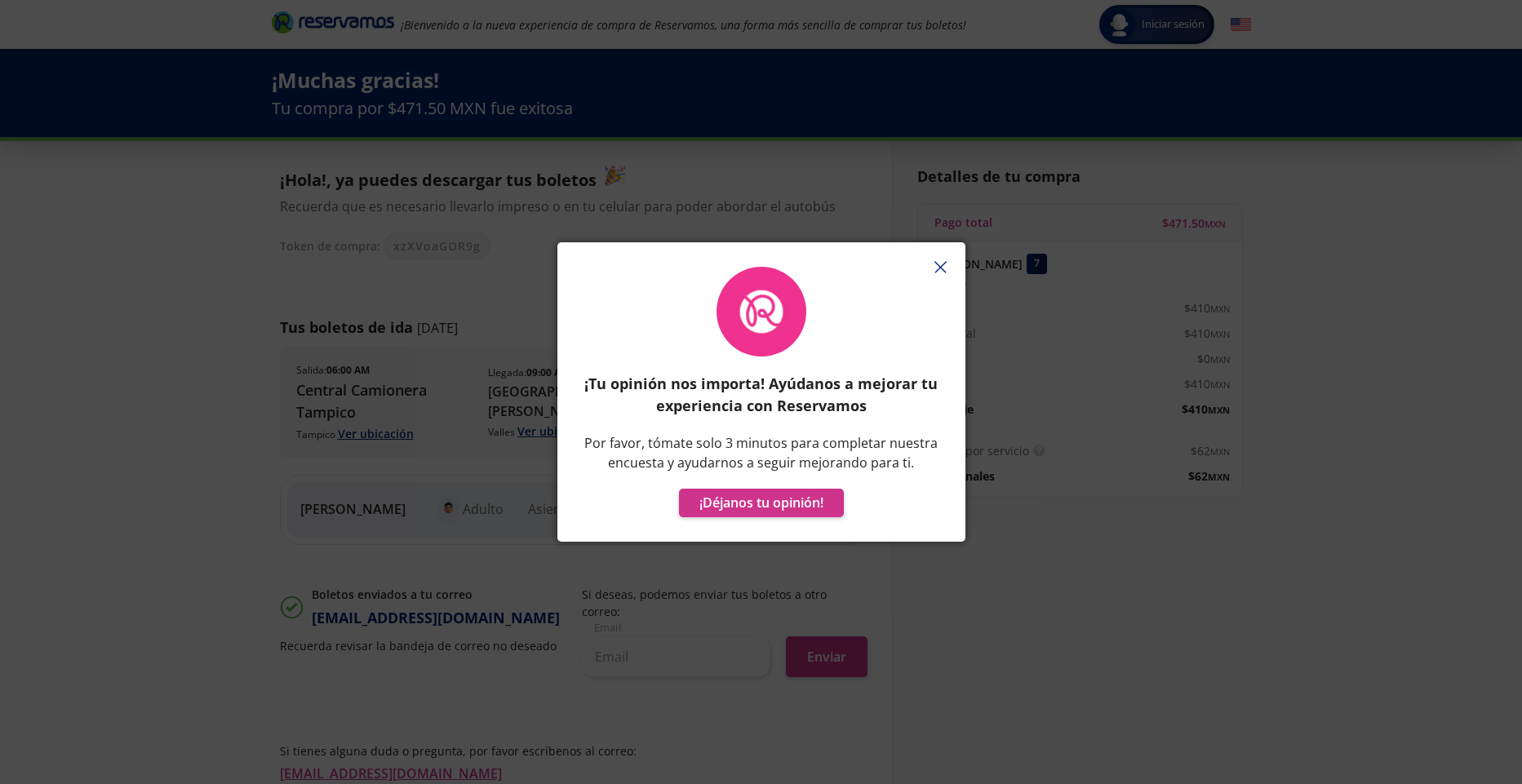
click at [941, 262] on icon "button" at bounding box center [941, 267] width 13 height 13
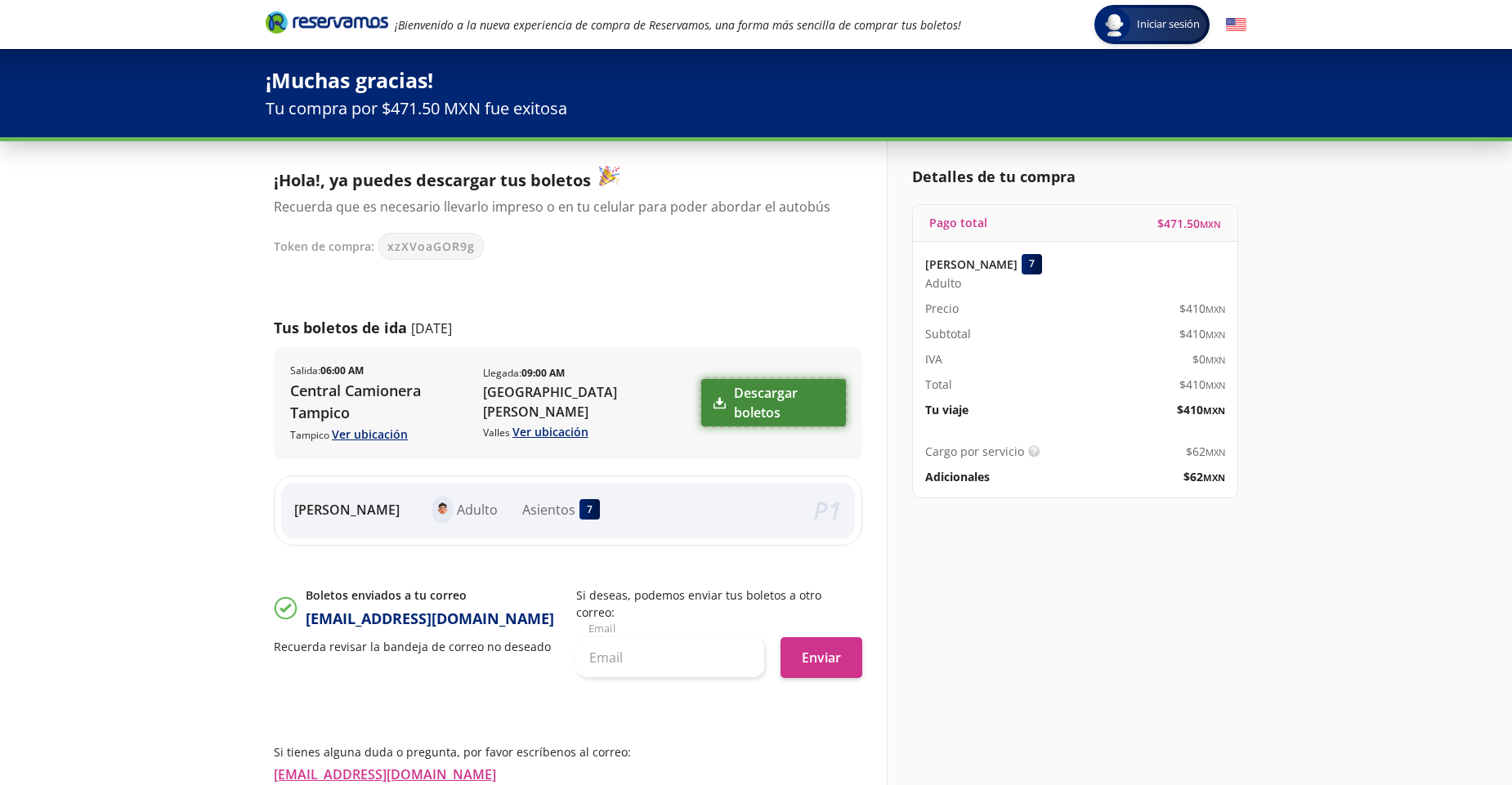
click at [784, 392] on link "Descargar boletos" at bounding box center [773, 402] width 145 height 47
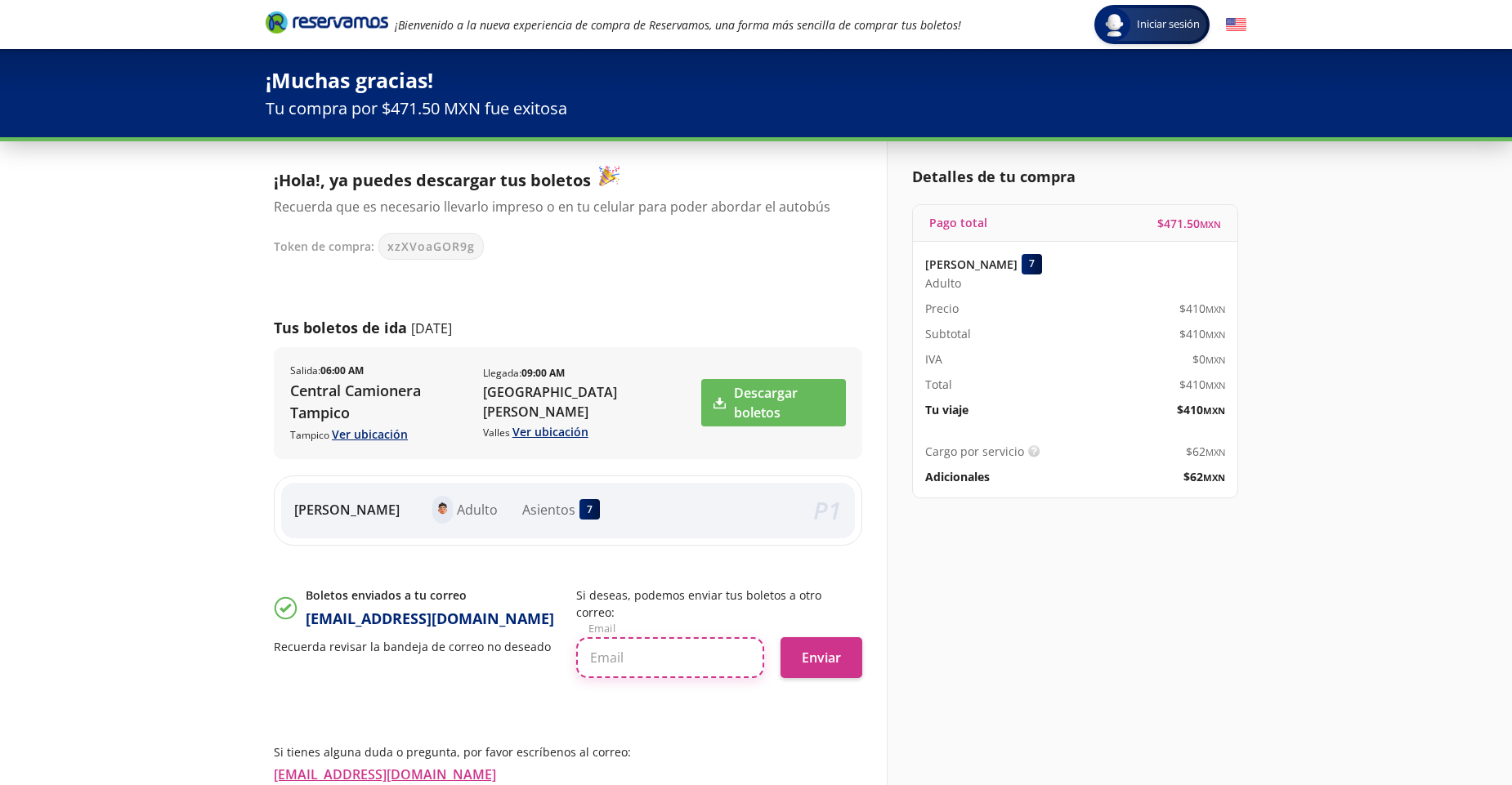
click at [623, 638] on input "text" at bounding box center [670, 657] width 188 height 41
type input "[EMAIL_ADDRESS][DOMAIN_NAME]"
click at [822, 638] on button "Enviar" at bounding box center [821, 657] width 81 height 41
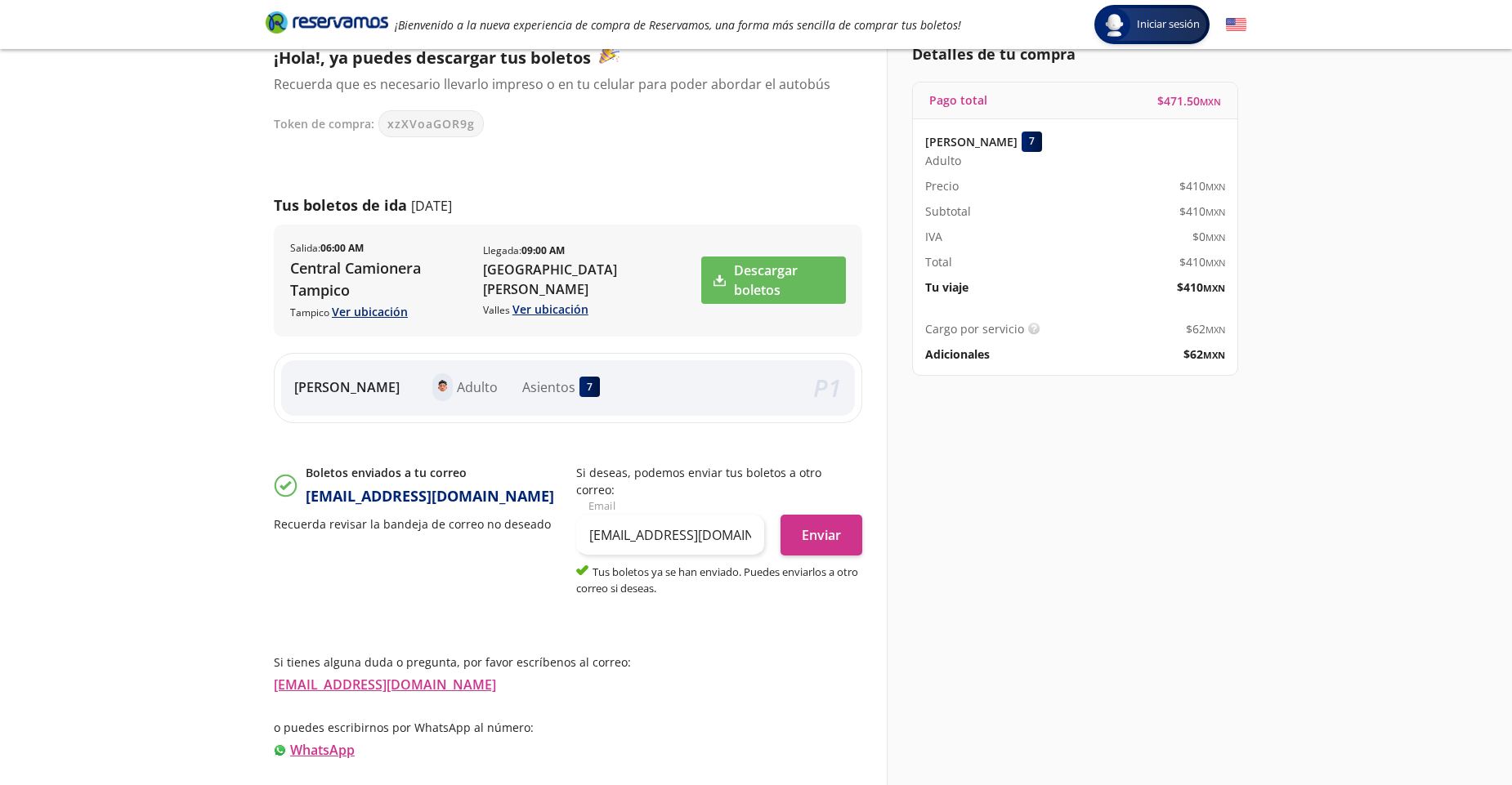
scroll to position [123, 0]
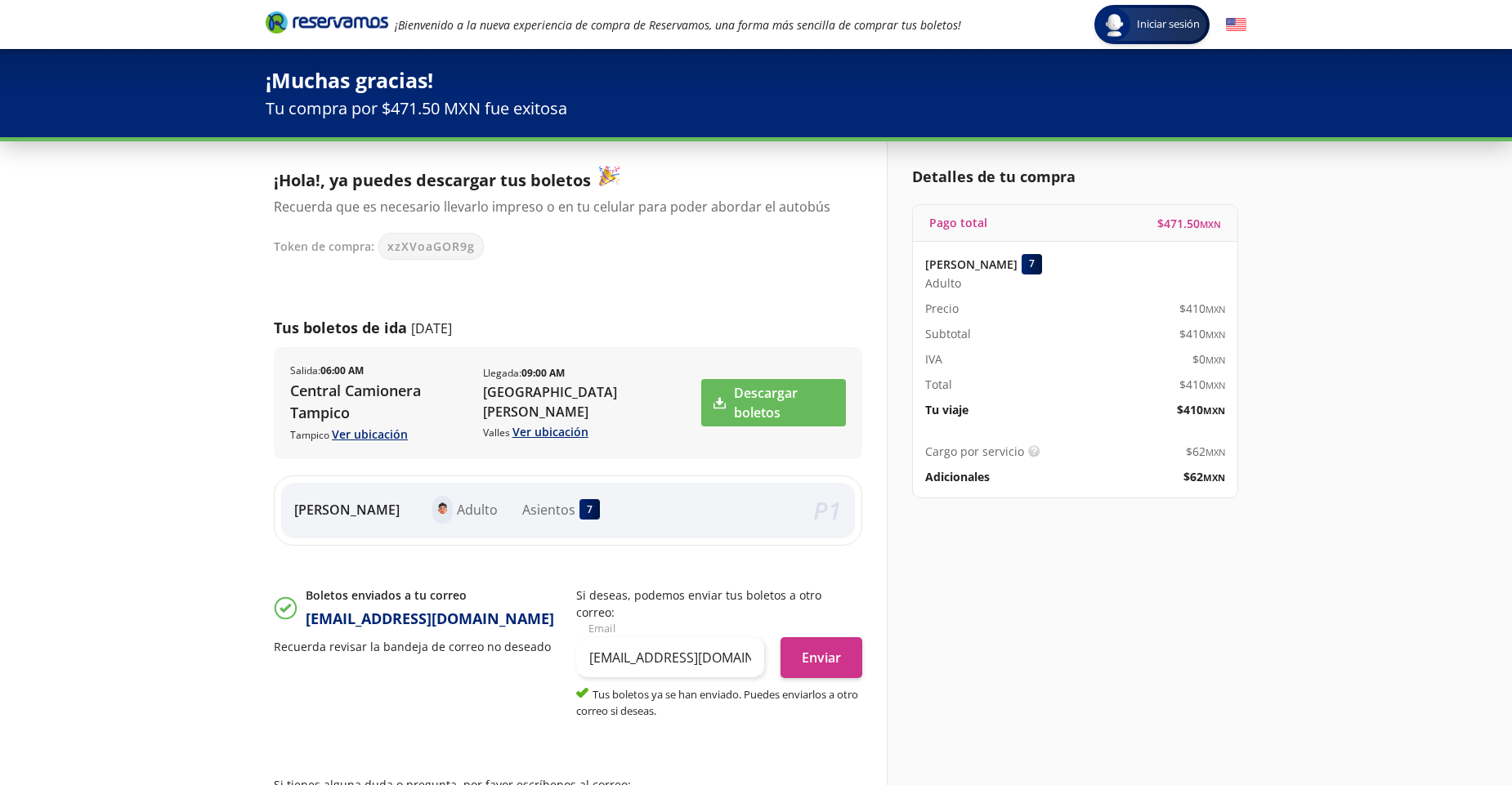
scroll to position [0, 0]
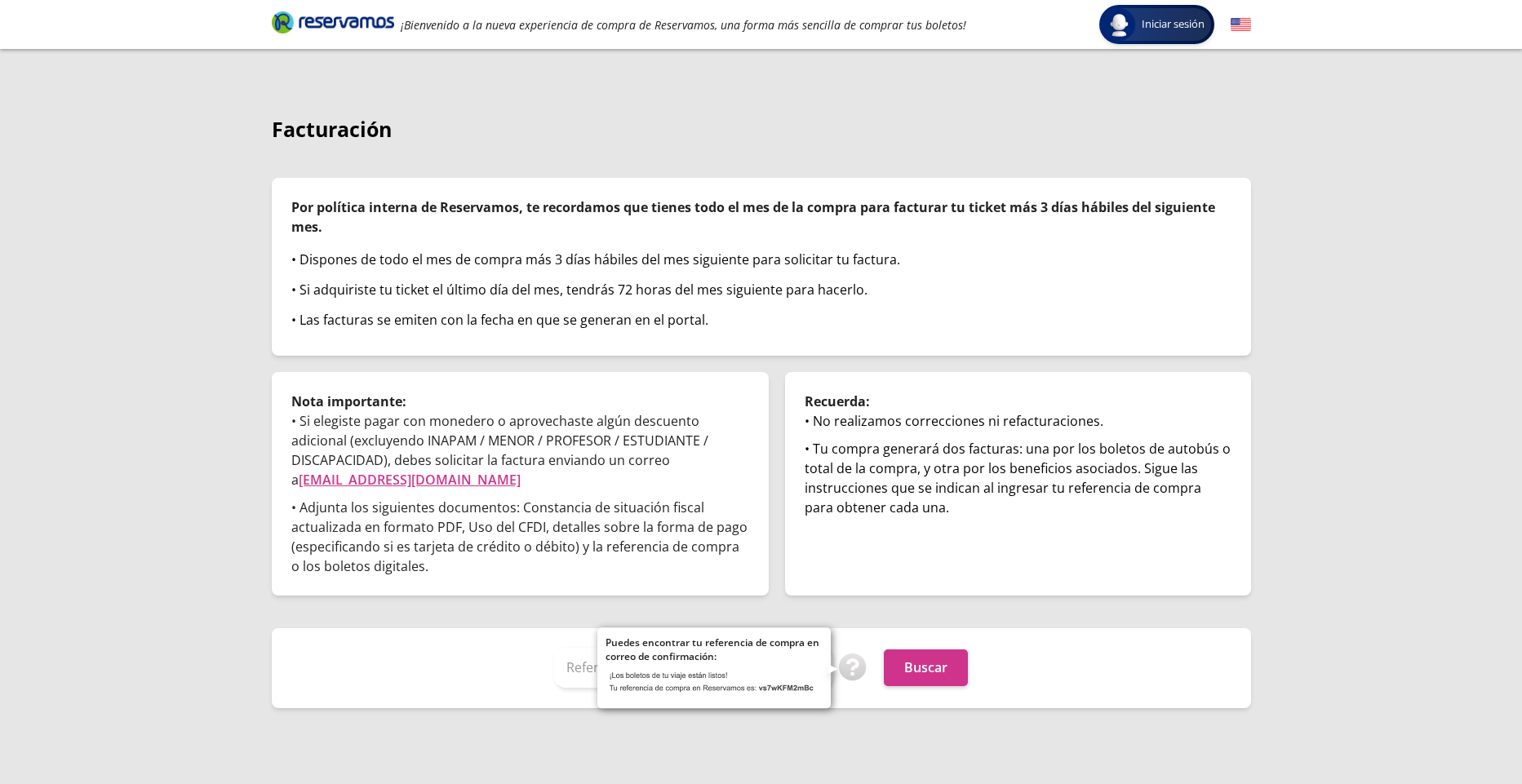
click at [850, 675] on img at bounding box center [854, 668] width 29 height 29
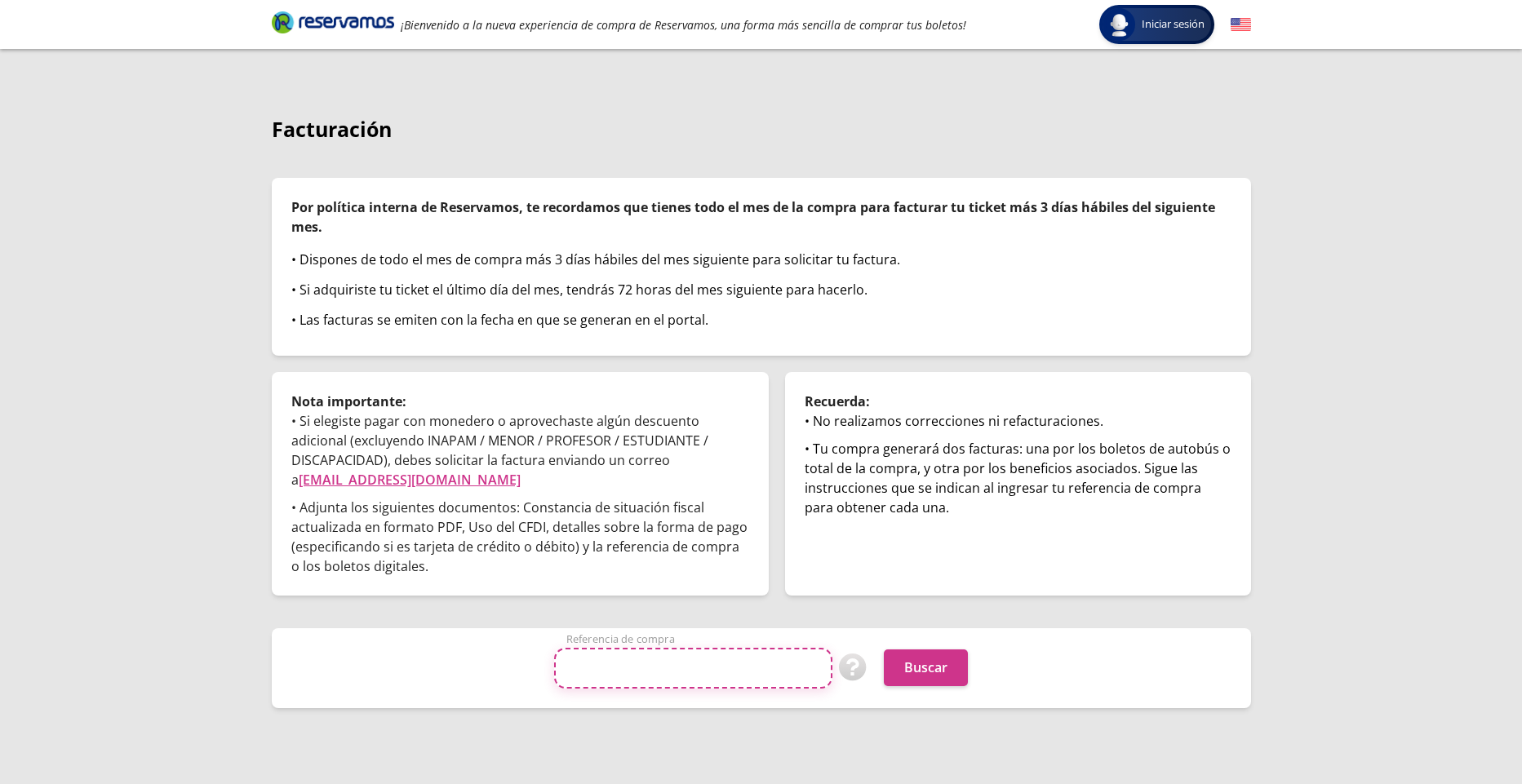
click at [564, 668] on input "Referencia de compra" at bounding box center [694, 667] width 278 height 41
click at [593, 672] on input "Referencia de compra" at bounding box center [694, 667] width 278 height 41
type input "Jg"
